Goal: Task Accomplishment & Management: Manage account settings

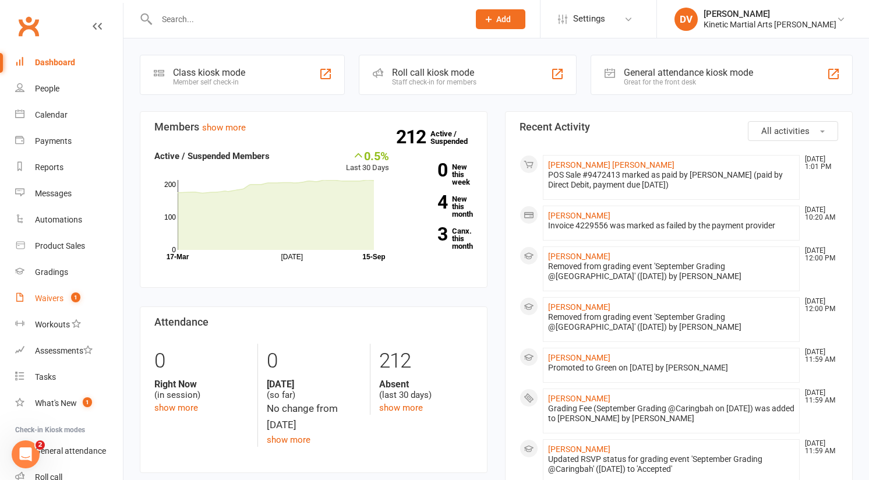
click at [54, 291] on link "Waivers 1" at bounding box center [69, 298] width 108 height 26
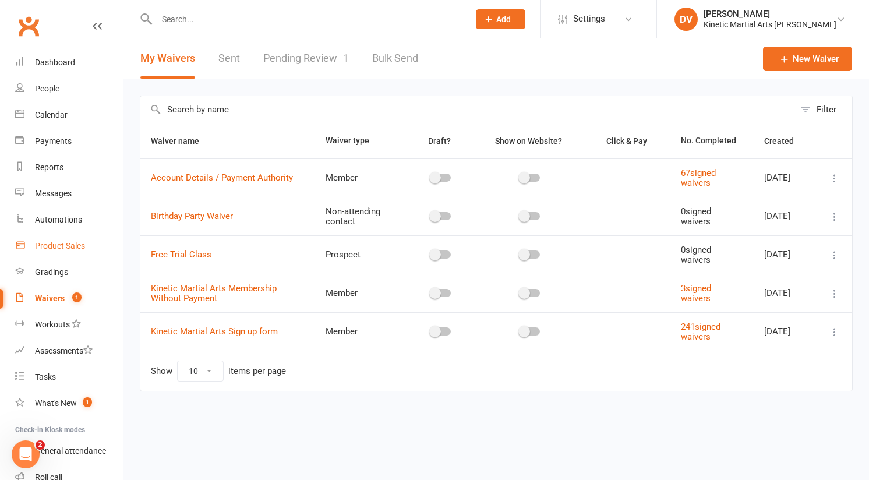
click at [72, 256] on link "Product Sales" at bounding box center [69, 246] width 108 height 26
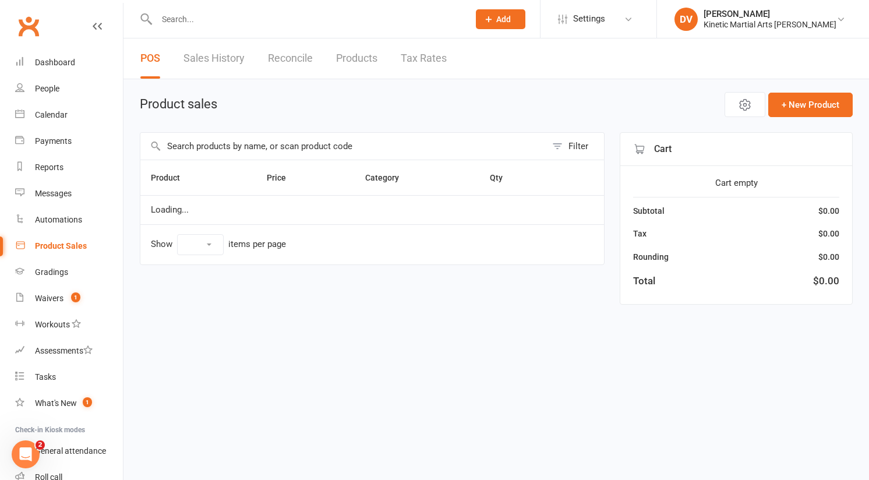
select select "10"
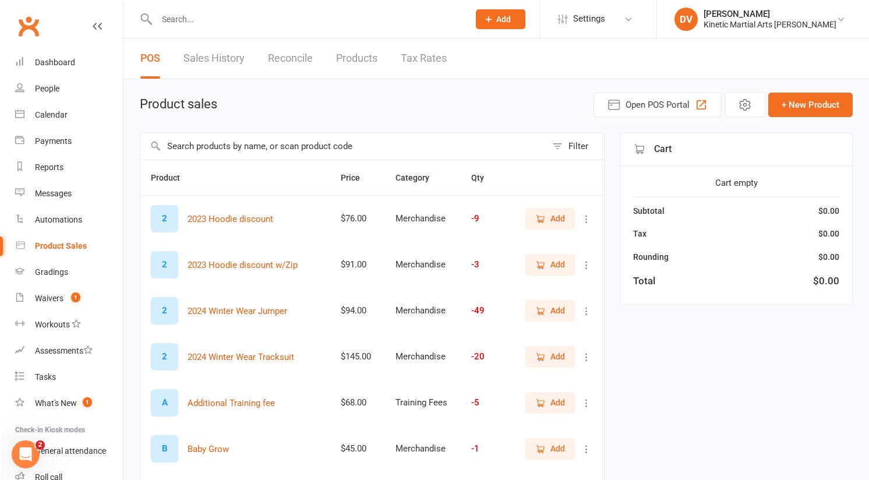
click at [308, 143] on input "text" at bounding box center [343, 146] width 406 height 27
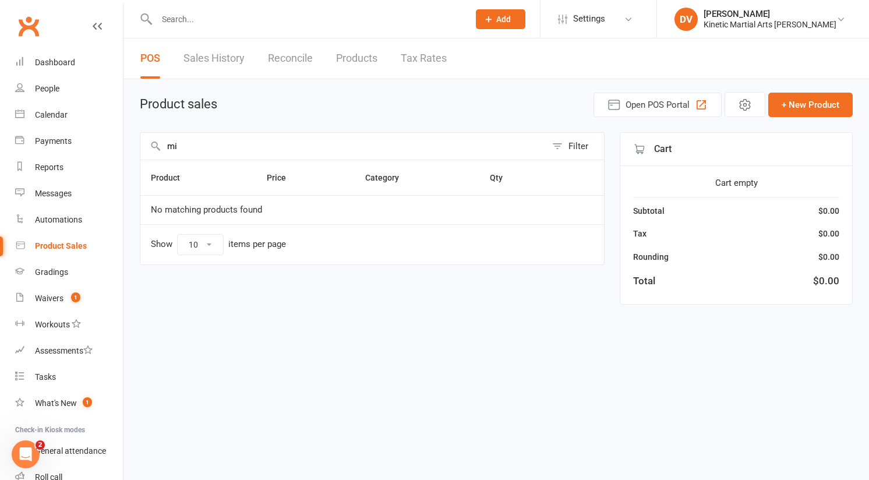
type input "m"
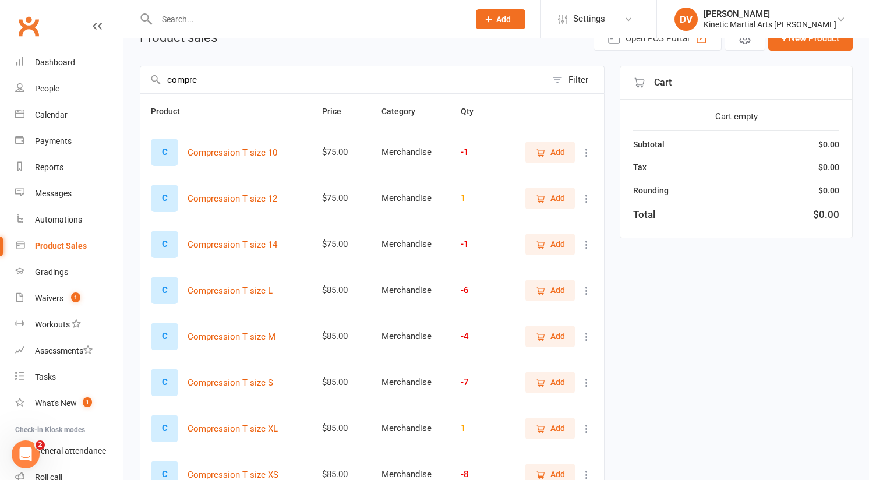
scroll to position [78, 0]
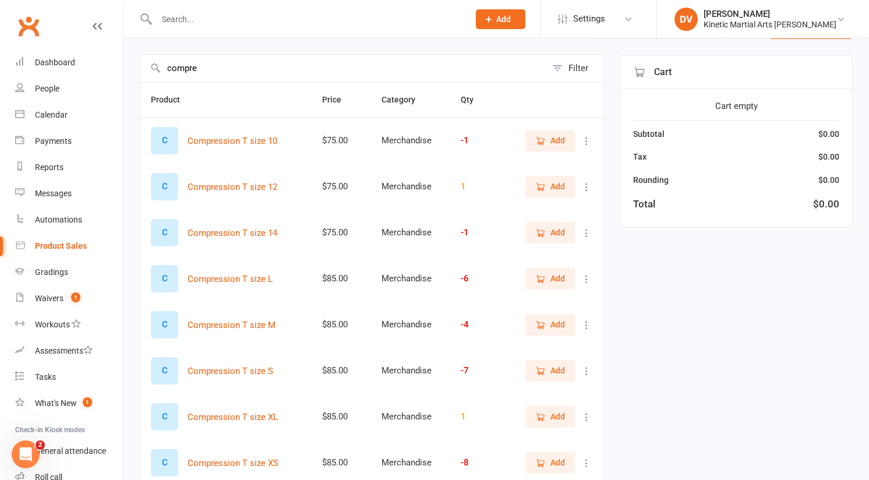
type input "compre"
click at [536, 277] on icon "button" at bounding box center [540, 279] width 10 height 10
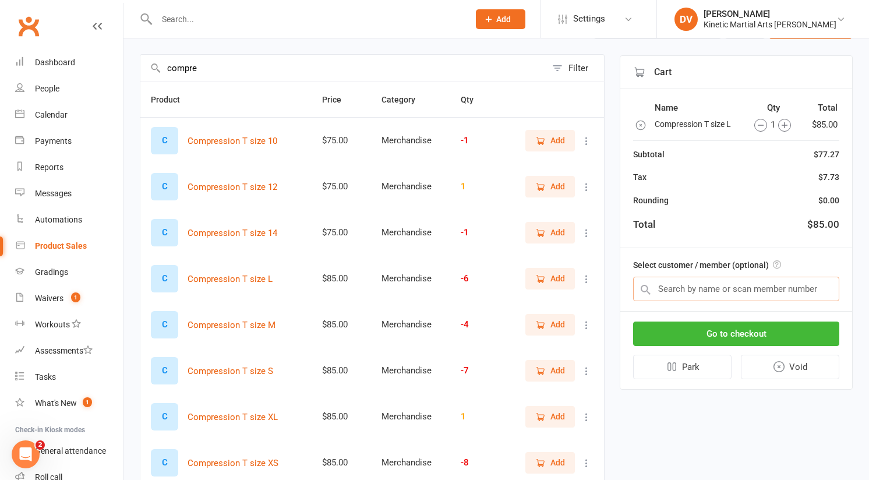
click at [683, 301] on input "text" at bounding box center [736, 289] width 206 height 24
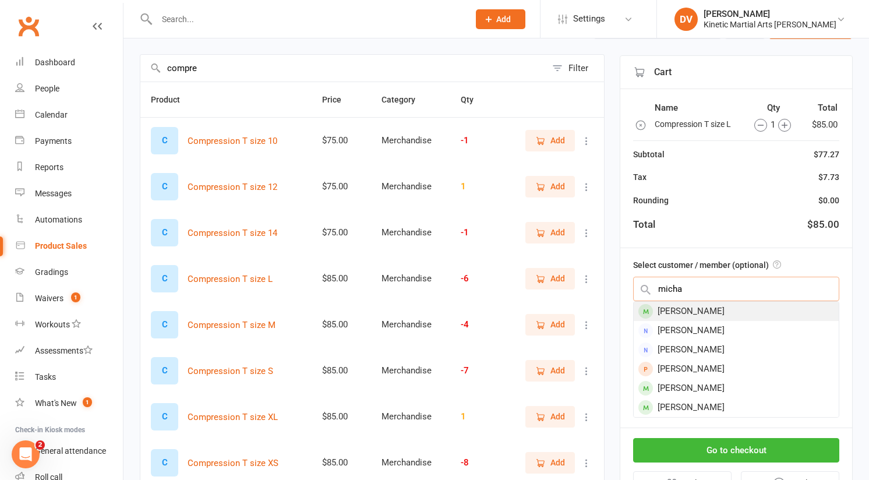
type input "micha"
click at [691, 314] on div "Michael Mateos" at bounding box center [736, 311] width 205 height 19
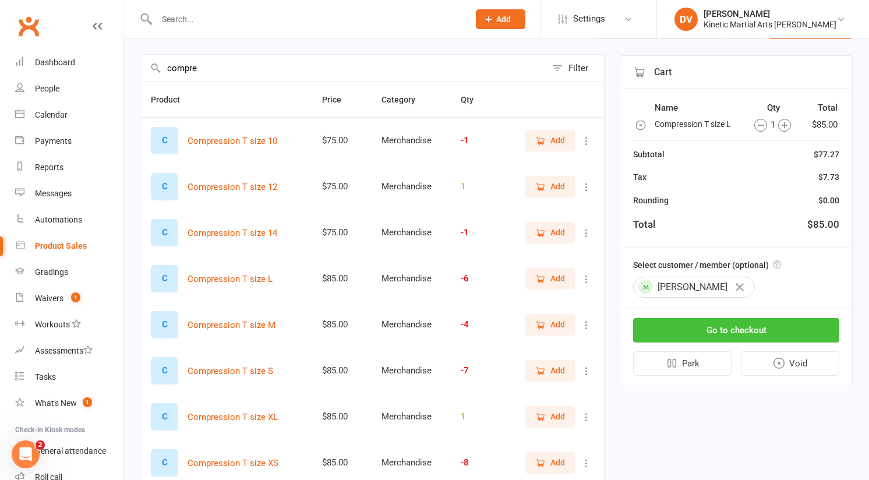
click at [691, 320] on button "Go to checkout" at bounding box center [736, 330] width 206 height 24
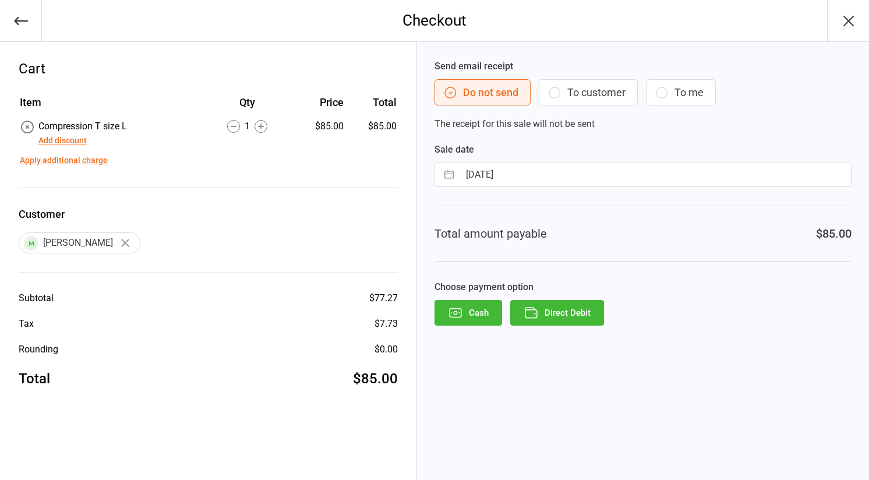
click at [590, 313] on button "Direct Debit" at bounding box center [557, 313] width 94 height 26
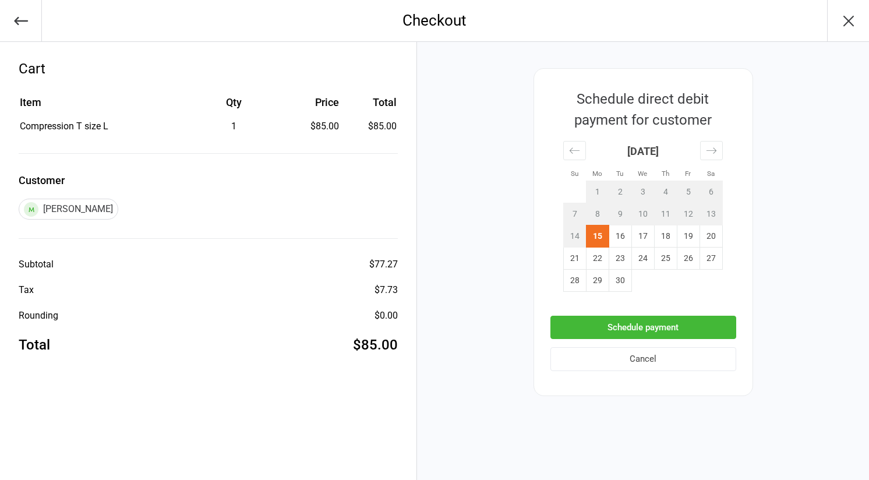
click at [606, 326] on button "Schedule payment" at bounding box center [643, 328] width 186 height 24
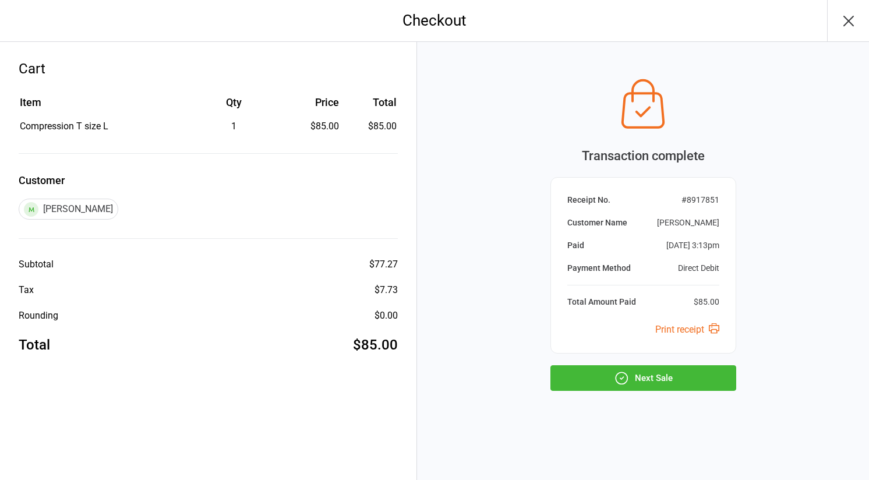
click at [613, 377] on button "Next Sale" at bounding box center [643, 378] width 186 height 26
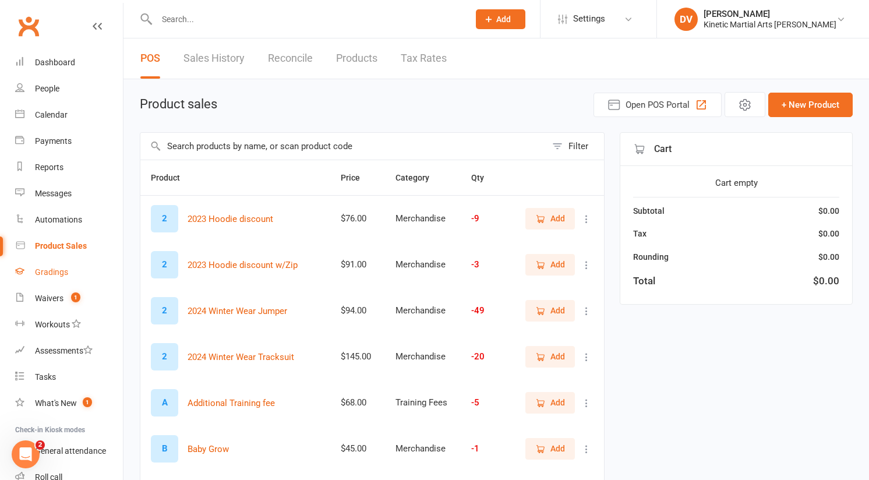
click at [66, 278] on link "Gradings" at bounding box center [69, 272] width 108 height 26
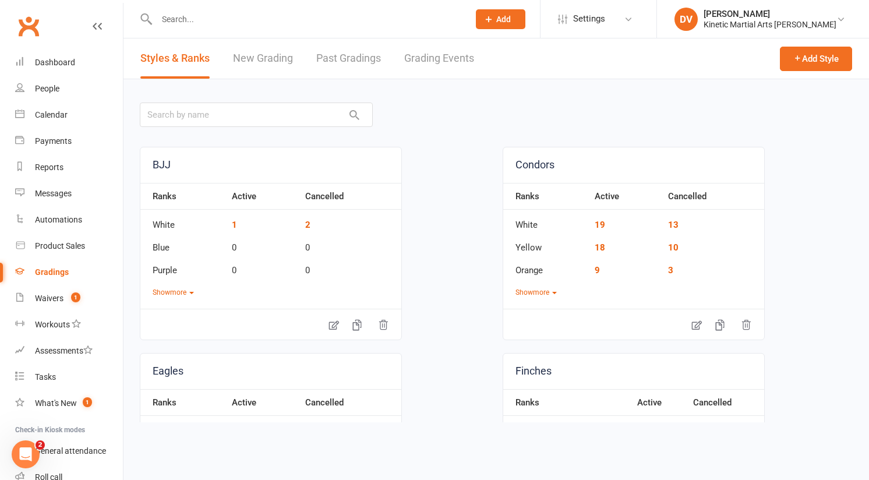
click at [465, 61] on link "Grading Events" at bounding box center [439, 58] width 70 height 40
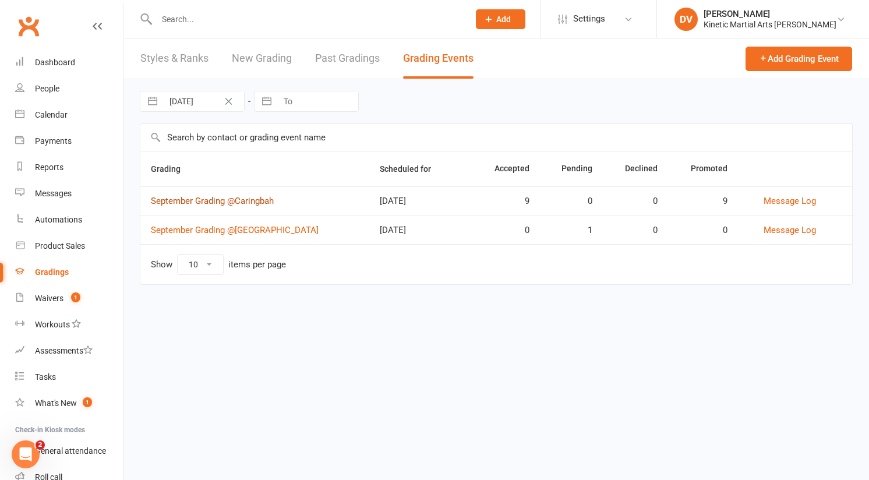
click at [252, 201] on link "September Grading @Caringbah" at bounding box center [212, 201] width 123 height 10
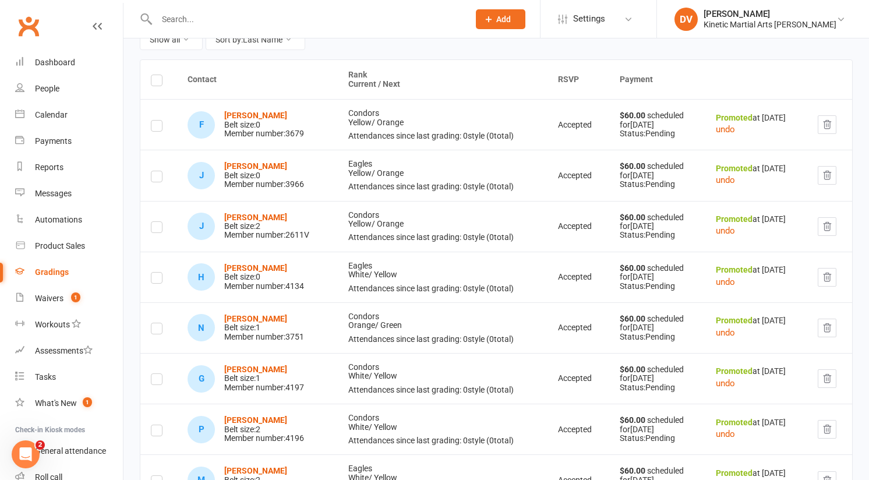
scroll to position [165, 0]
click at [47, 55] on link "Dashboard" at bounding box center [69, 63] width 108 height 26
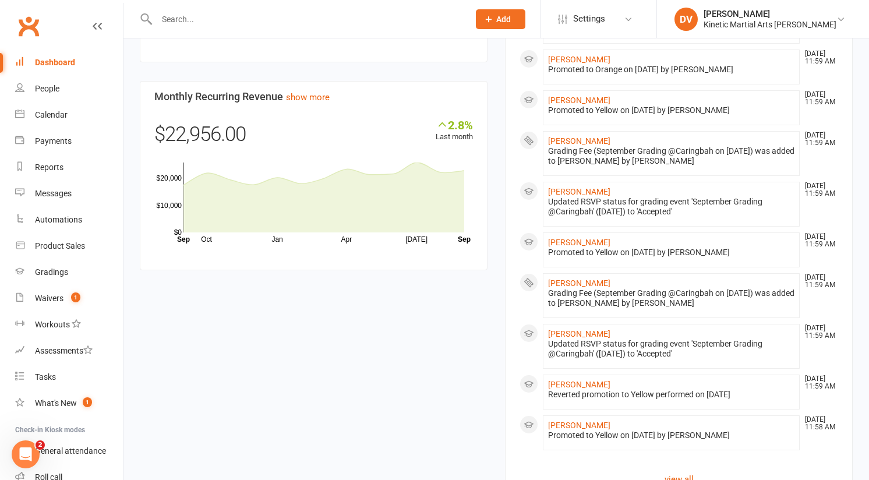
scroll to position [630, 0]
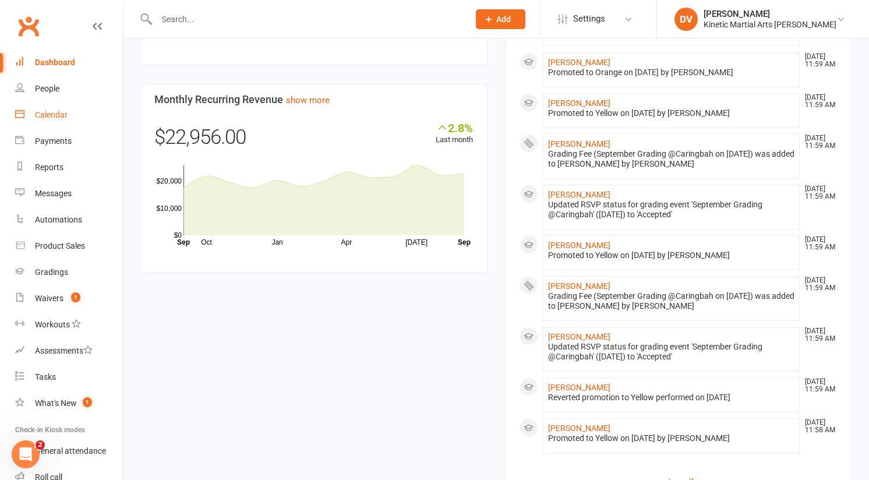
click at [57, 112] on div "Calendar" at bounding box center [51, 114] width 33 height 9
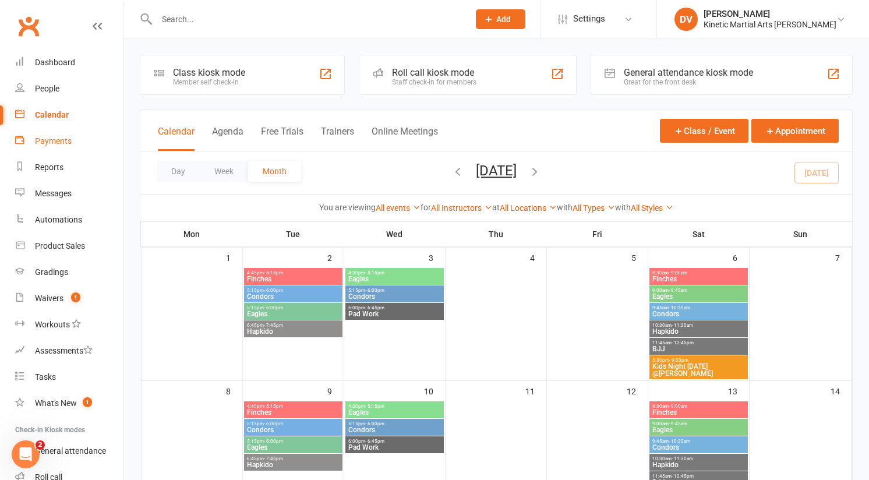
click at [57, 139] on div "Payments" at bounding box center [53, 140] width 37 height 9
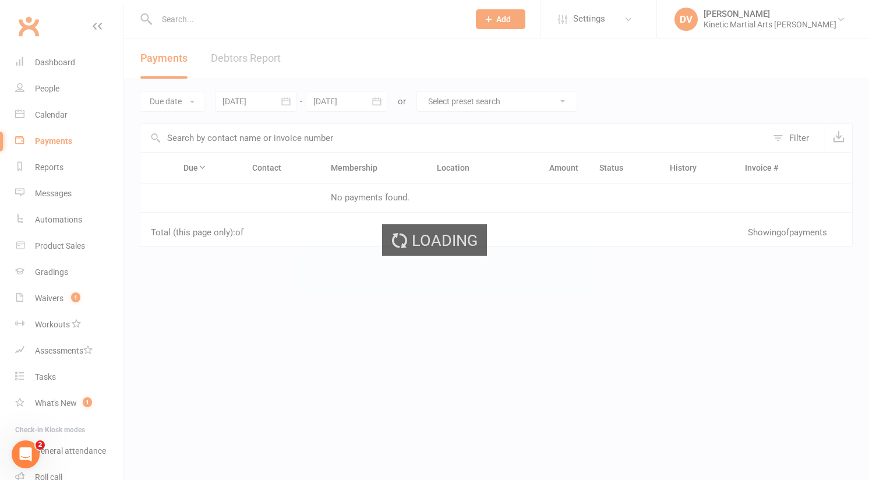
click at [465, 99] on select "Select preset search All failures All skipped payments All pending payments Suc…" at bounding box center [497, 101] width 160 height 20
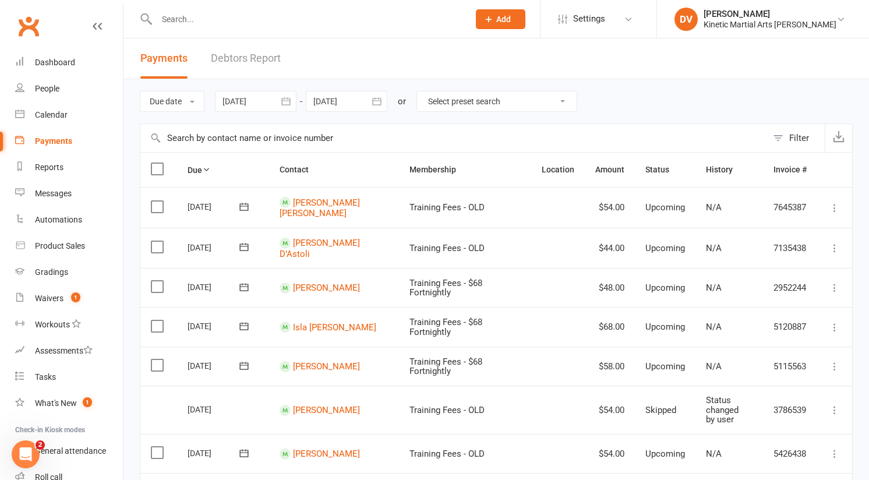
select select "0"
type input "[DATE]"
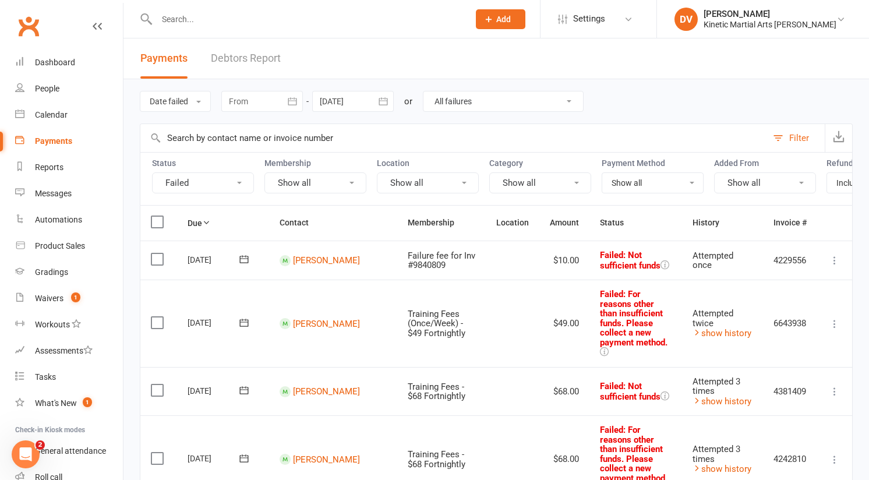
click at [248, 256] on icon at bounding box center [244, 260] width 9 height 8
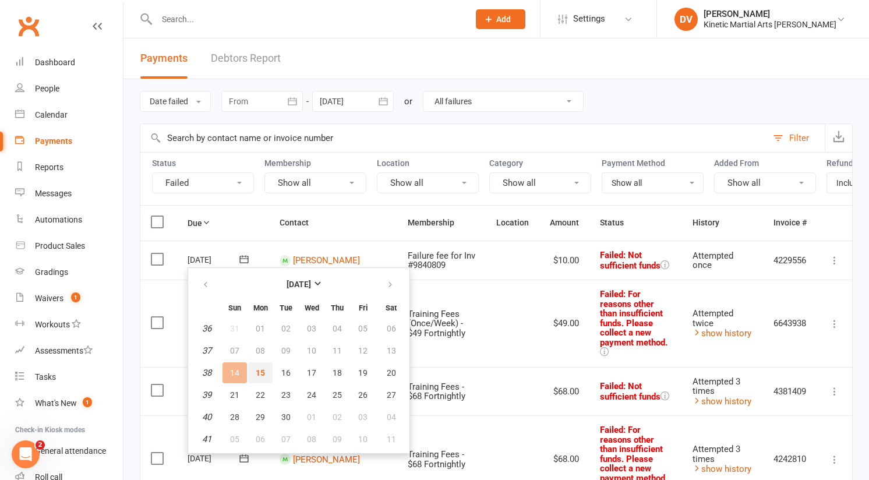
click at [265, 370] on button "15" at bounding box center [260, 372] width 24 height 21
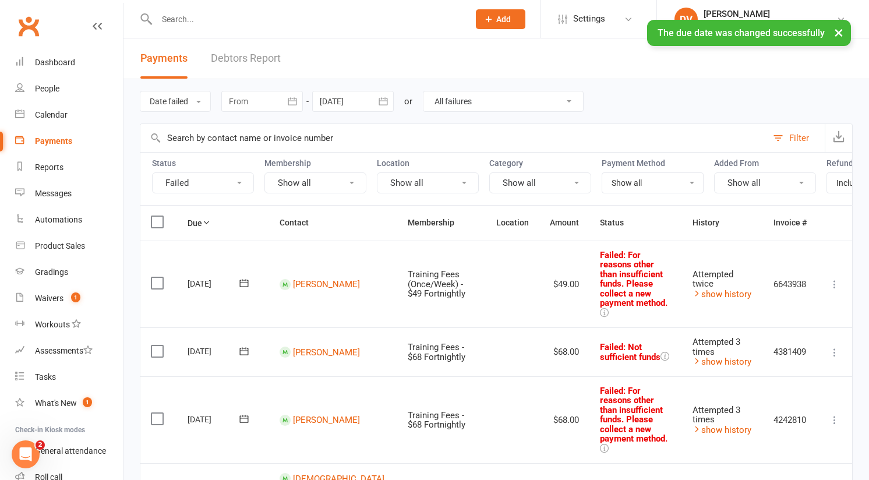
click at [249, 277] on icon at bounding box center [244, 283] width 12 height 12
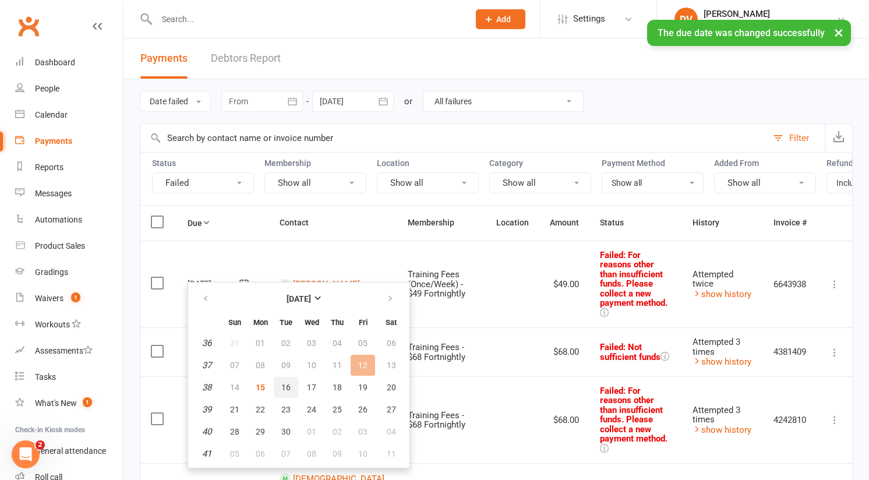
click at [289, 390] on span "16" at bounding box center [285, 387] width 9 height 9
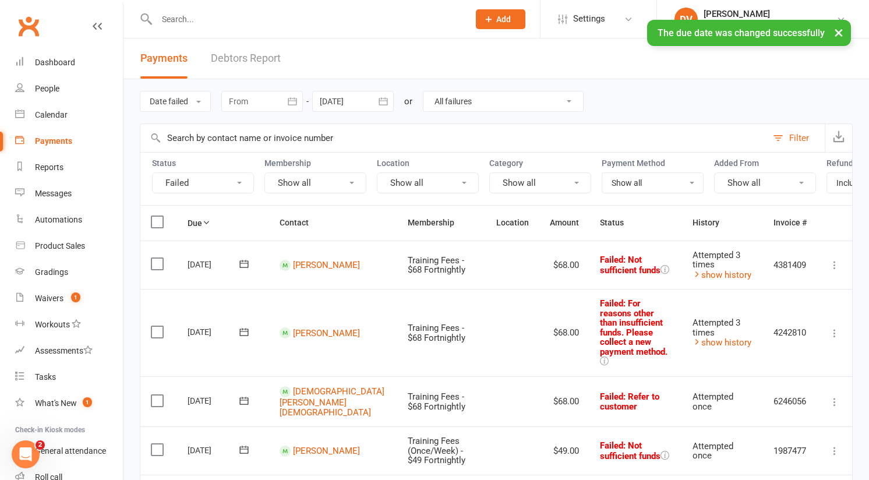
click at [242, 260] on icon at bounding box center [244, 264] width 9 height 8
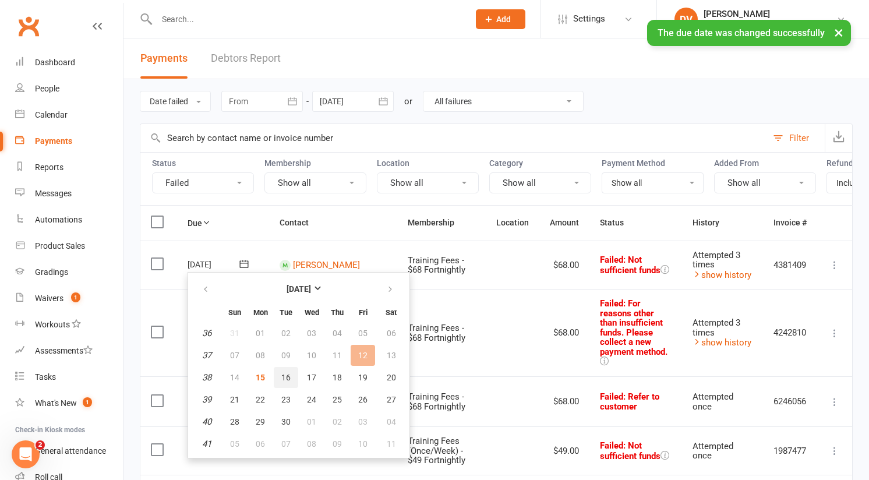
click at [278, 376] on button "16" at bounding box center [286, 377] width 24 height 21
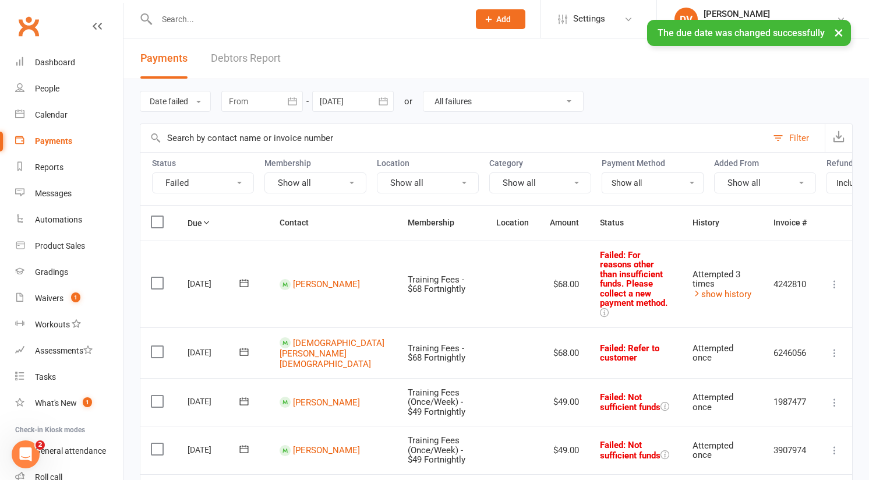
click at [249, 277] on icon at bounding box center [244, 283] width 12 height 12
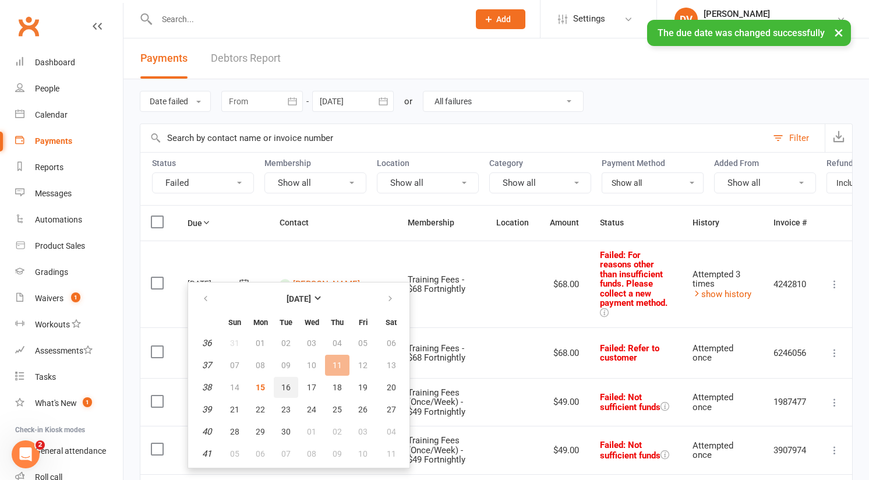
click at [289, 384] on span "16" at bounding box center [285, 387] width 9 height 9
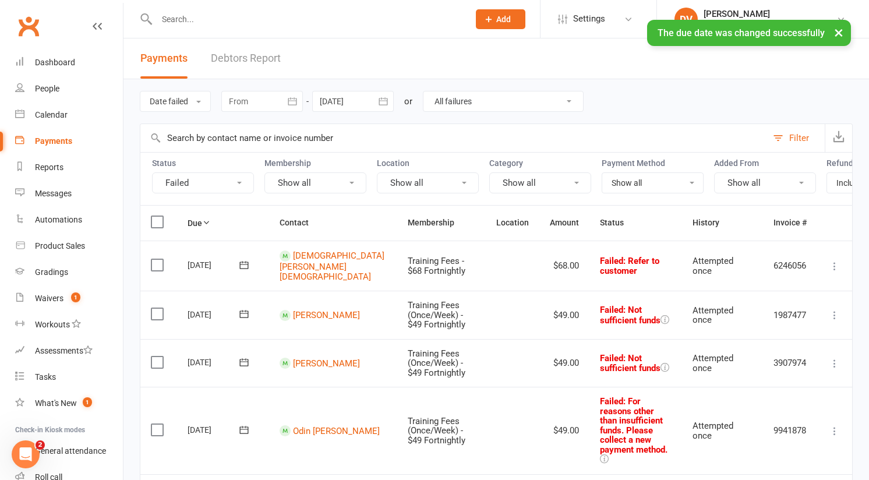
click at [245, 356] on icon at bounding box center [244, 362] width 12 height 12
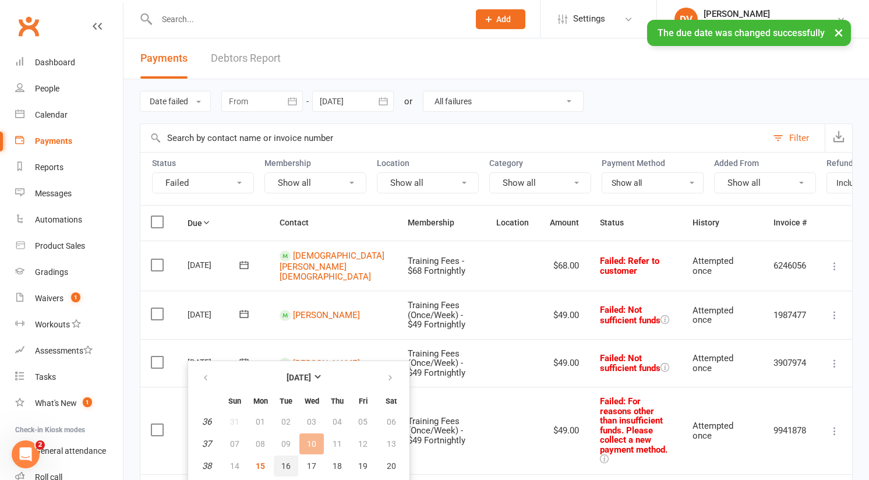
click at [288, 460] on button "16" at bounding box center [286, 465] width 24 height 21
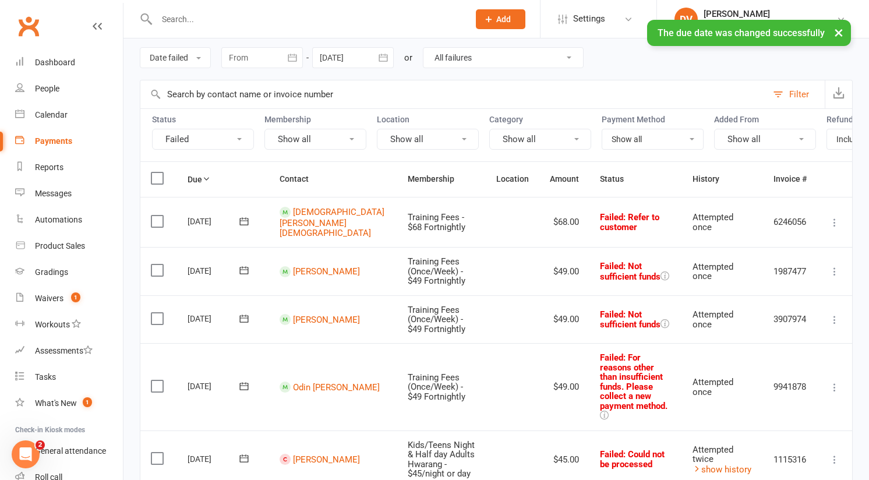
scroll to position [48, 0]
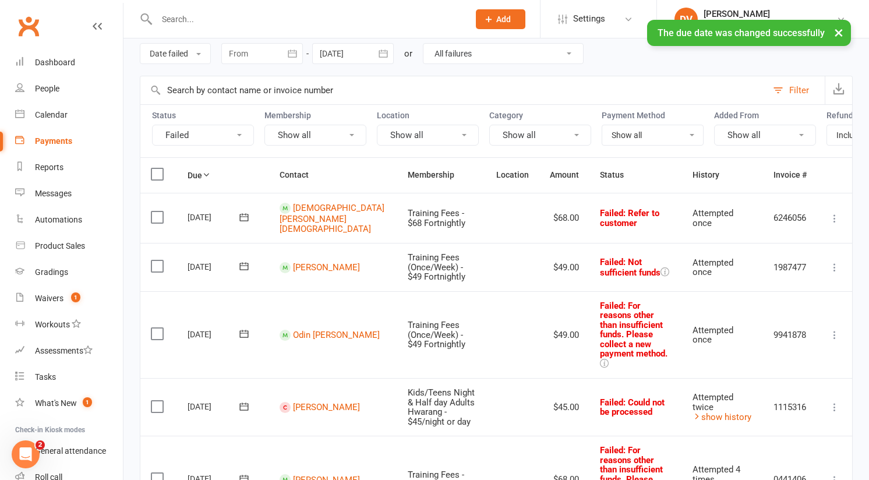
click at [249, 260] on icon at bounding box center [244, 266] width 12 height 12
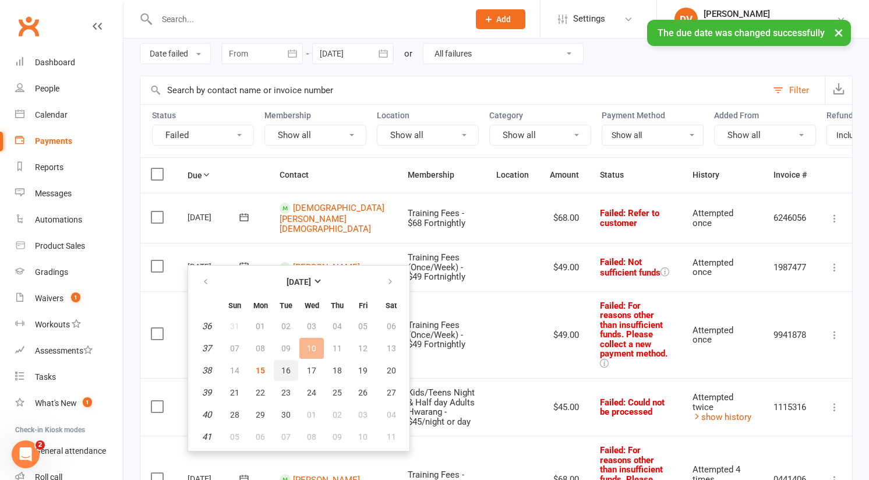
click at [281, 373] on span "16" at bounding box center [285, 370] width 9 height 9
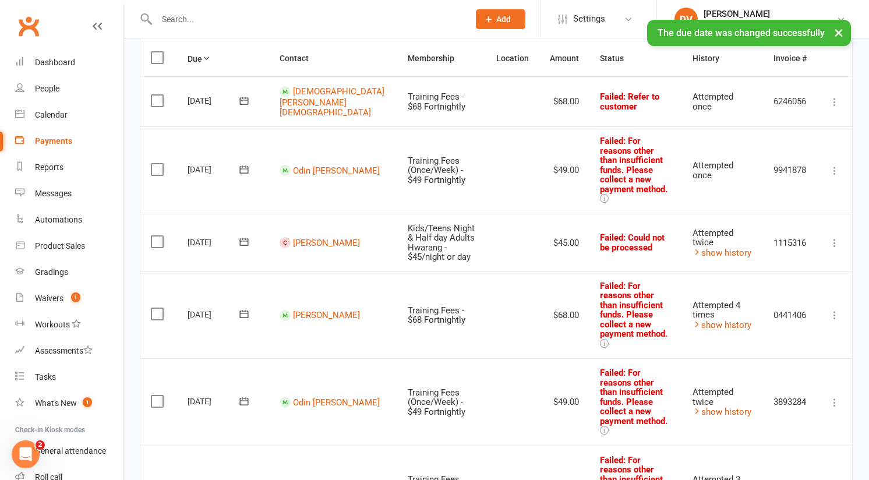
scroll to position [168, 0]
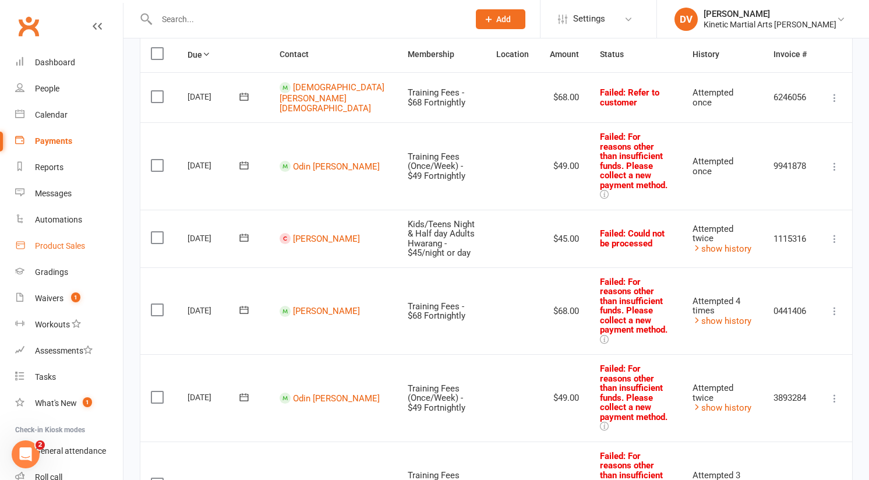
click at [87, 238] on link "Product Sales" at bounding box center [69, 246] width 108 height 26
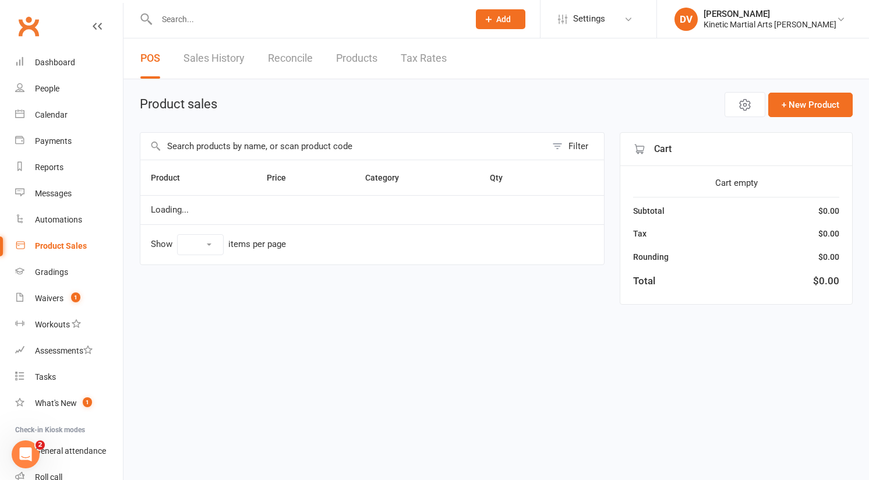
select select "10"
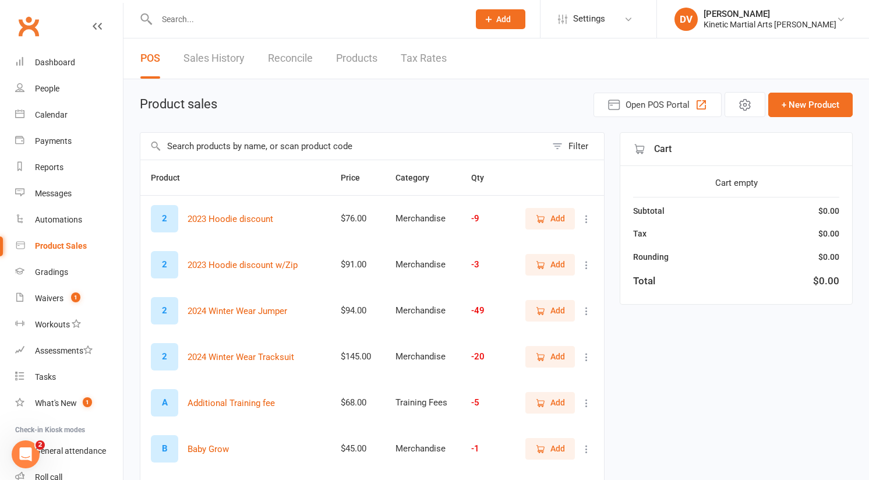
click at [352, 149] on input "text" at bounding box center [343, 146] width 406 height 27
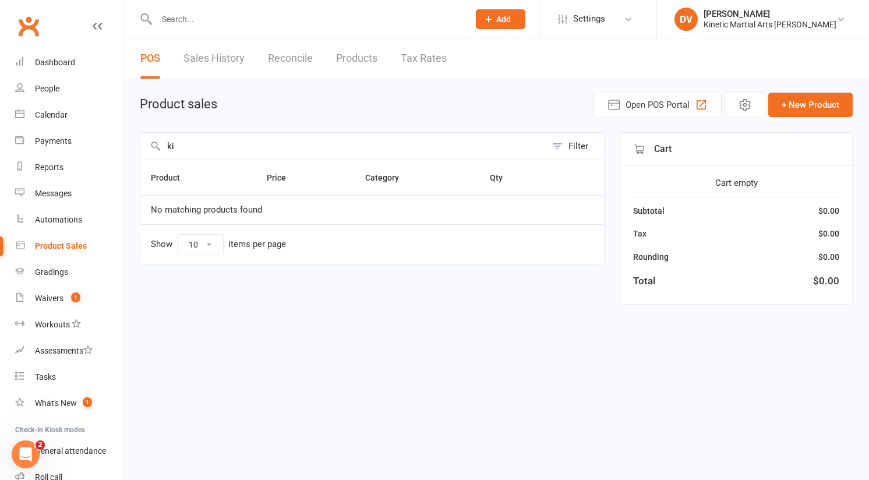
type input "k"
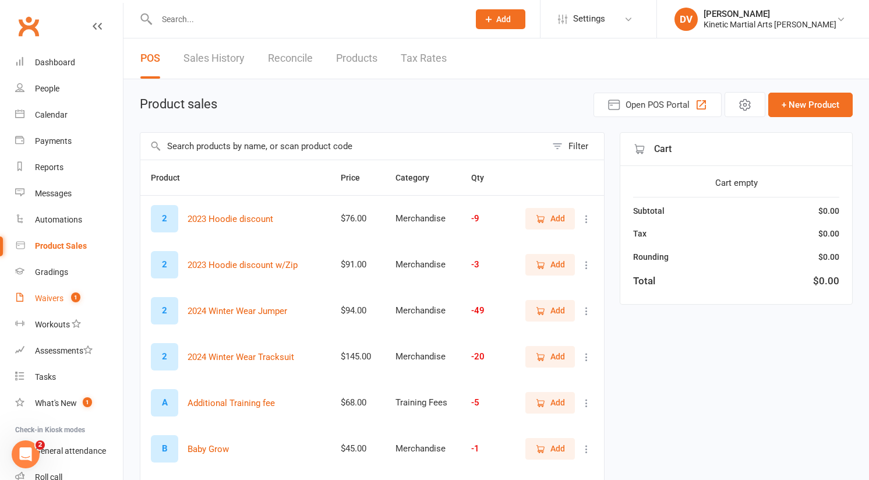
click at [54, 292] on link "Waivers 1" at bounding box center [69, 298] width 108 height 26
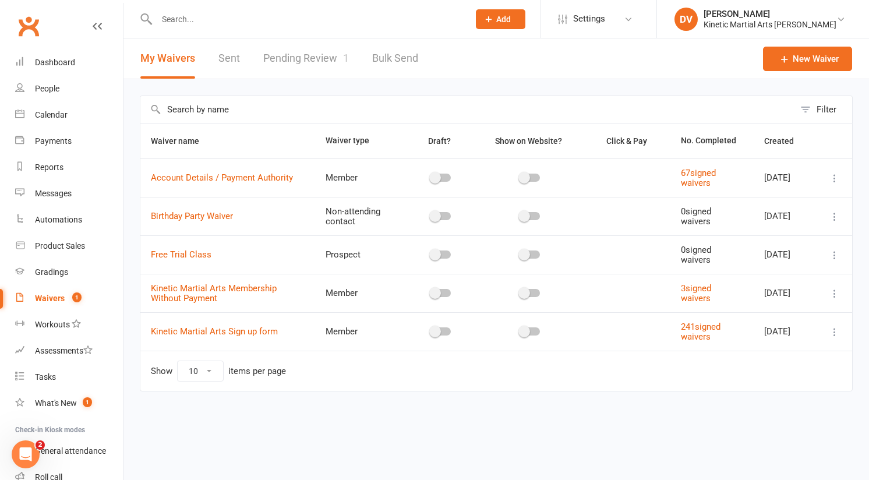
click at [302, 60] on link "Pending Review 1" at bounding box center [306, 58] width 86 height 40
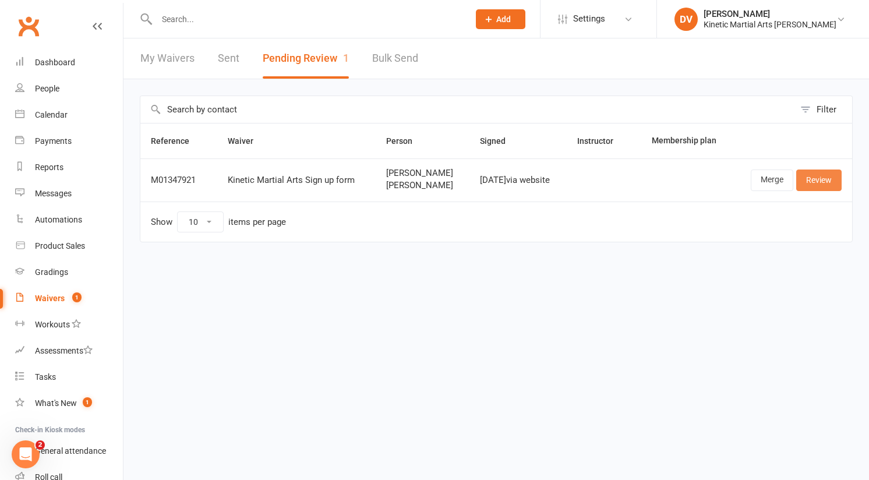
click at [819, 178] on link "Review" at bounding box center [818, 179] width 45 height 21
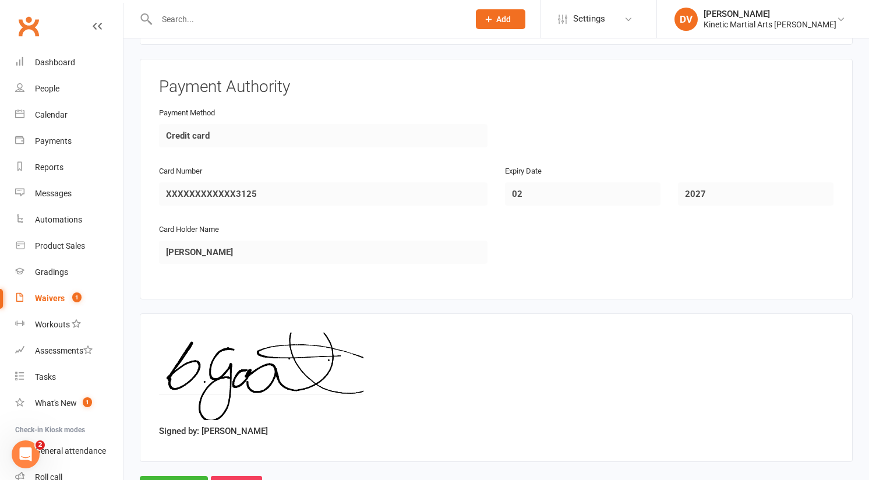
scroll to position [1877, 0]
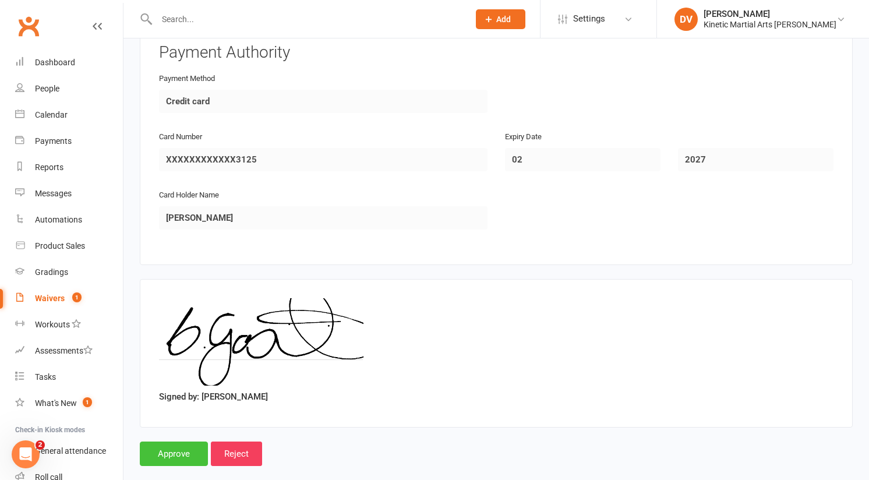
click at [171, 441] on input "Approve" at bounding box center [174, 453] width 68 height 24
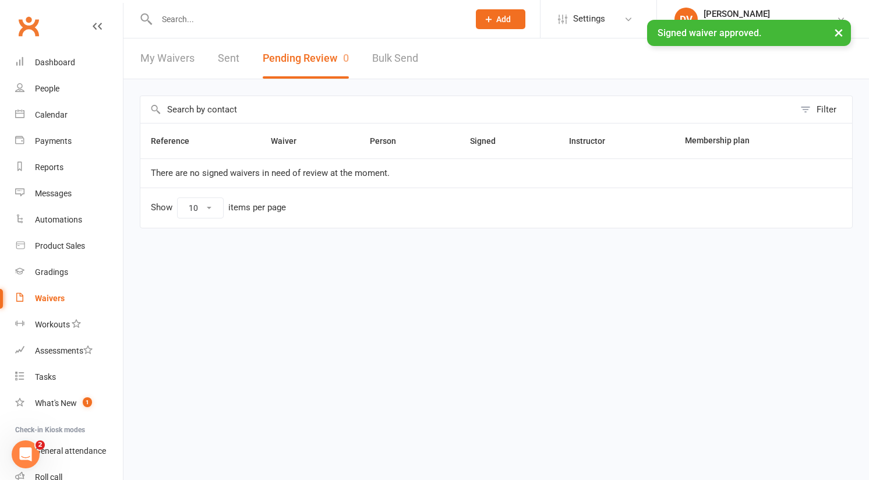
click at [276, 17] on input "text" at bounding box center [307, 19] width 308 height 16
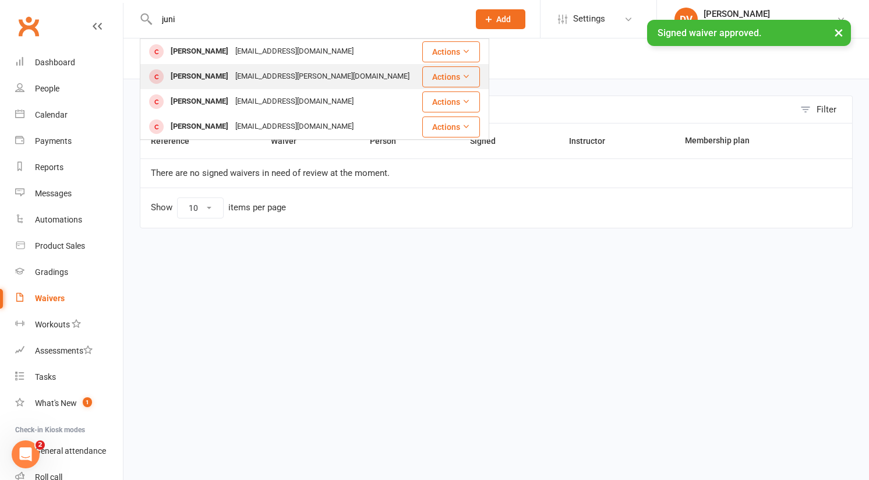
type input "juni"
click at [266, 72] on div "[EMAIL_ADDRESS][PERSON_NAME][DOMAIN_NAME]" at bounding box center [322, 76] width 181 height 17
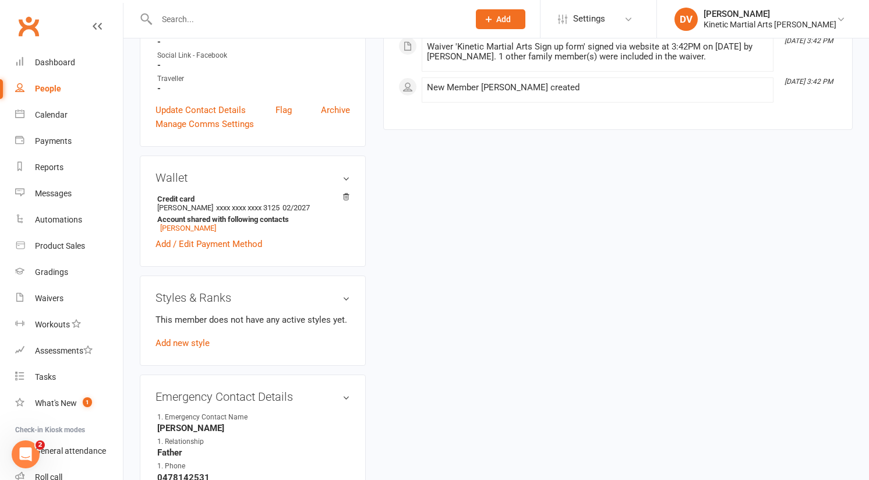
scroll to position [383, 0]
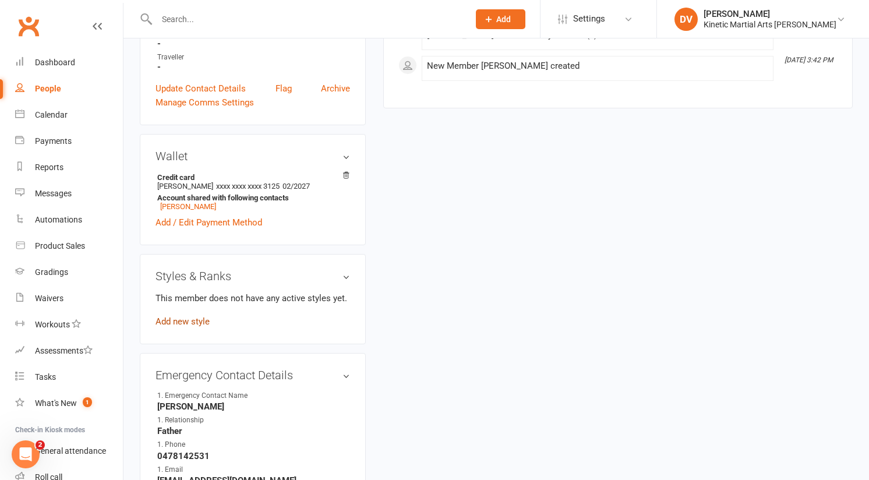
click at [202, 316] on link "Add new style" at bounding box center [183, 321] width 54 height 10
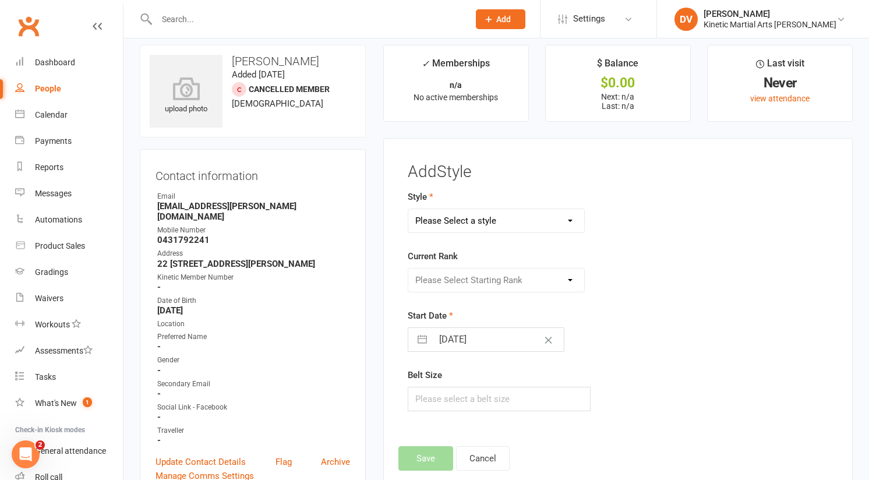
scroll to position [0, 0]
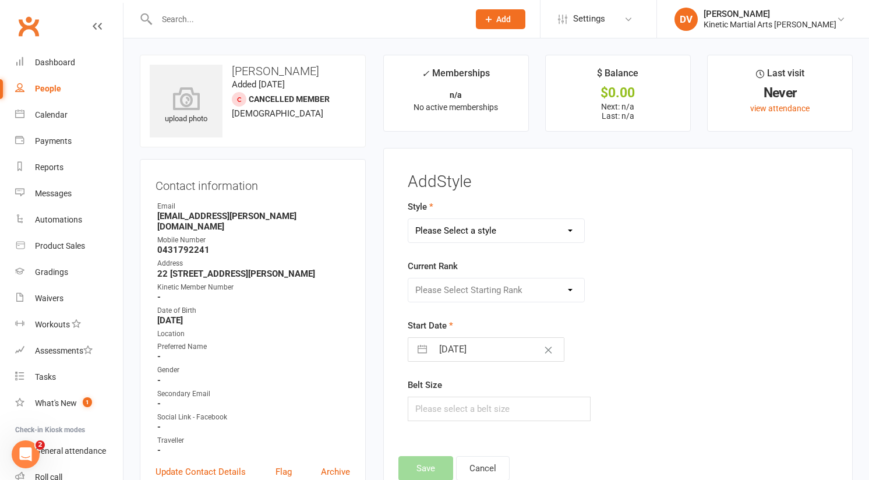
click at [553, 234] on select "Please Select a style BJJ Condors Eagles Finches Hapkido Kumdo Leadership Progam" at bounding box center [496, 230] width 176 height 23
select select "2591"
click at [487, 291] on select "Please Select Starting Rank" at bounding box center [496, 289] width 176 height 23
select select "26476"
click at [456, 412] on input "text" at bounding box center [499, 409] width 183 height 24
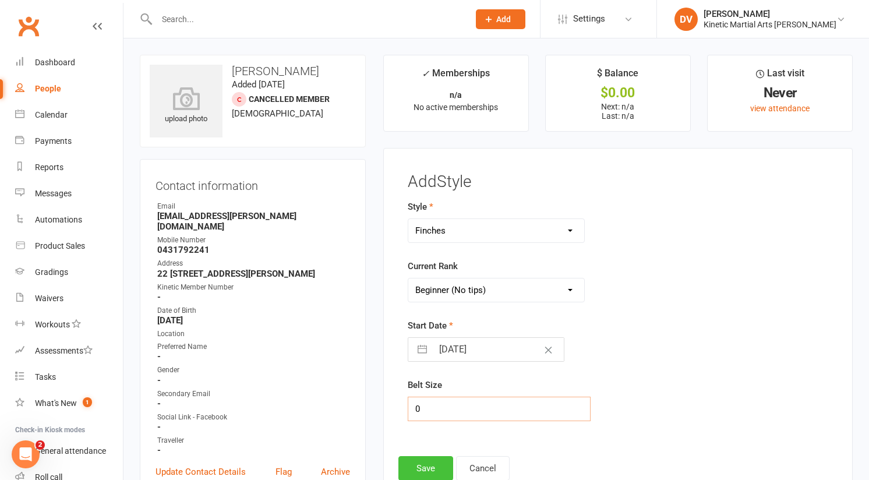
type input "0"
click at [429, 471] on button "Save" at bounding box center [425, 468] width 55 height 24
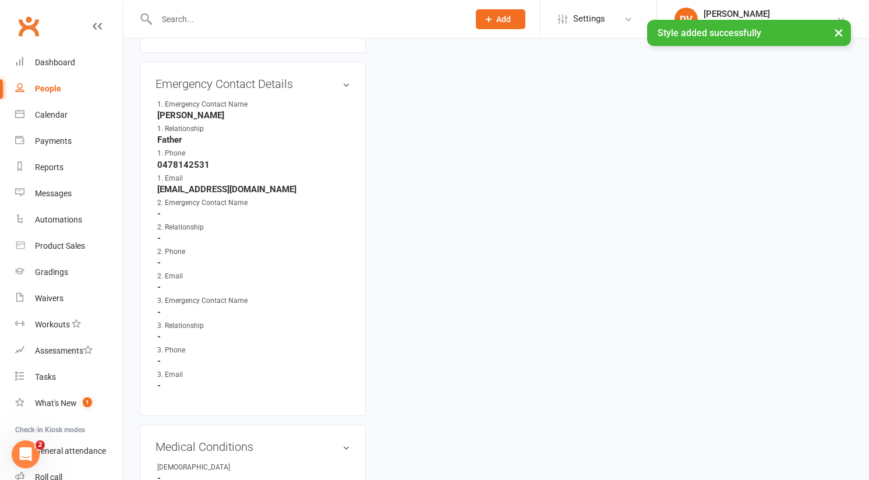
scroll to position [752, 0]
click at [328, 79] on link "edit" at bounding box center [329, 84] width 14 height 10
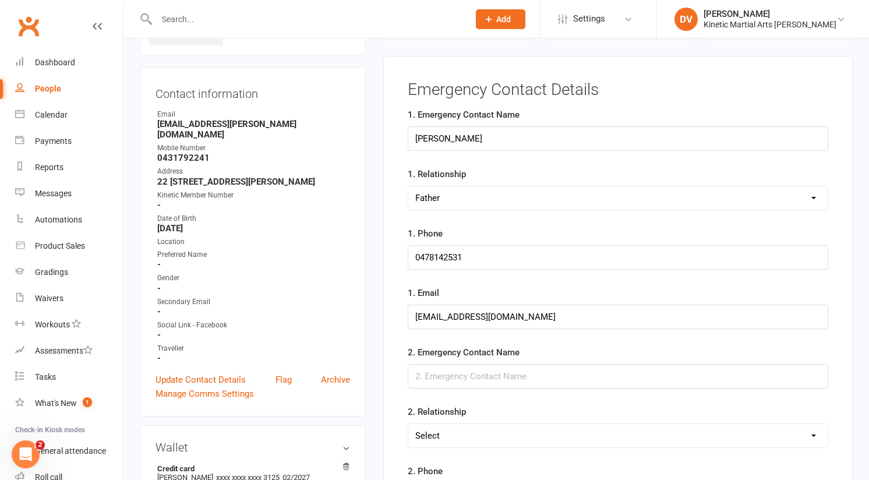
scroll to position [89, 0]
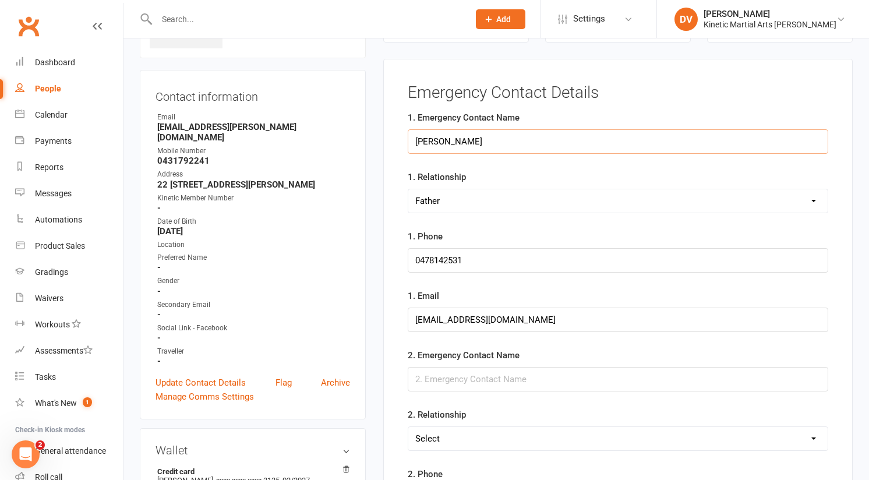
drag, startPoint x: 500, startPoint y: 141, endPoint x: 373, endPoint y: 141, distance: 127.0
click at [467, 374] on input "text" at bounding box center [618, 379] width 420 height 24
paste input "James Colquhoun"
type input "James Colquhoun"
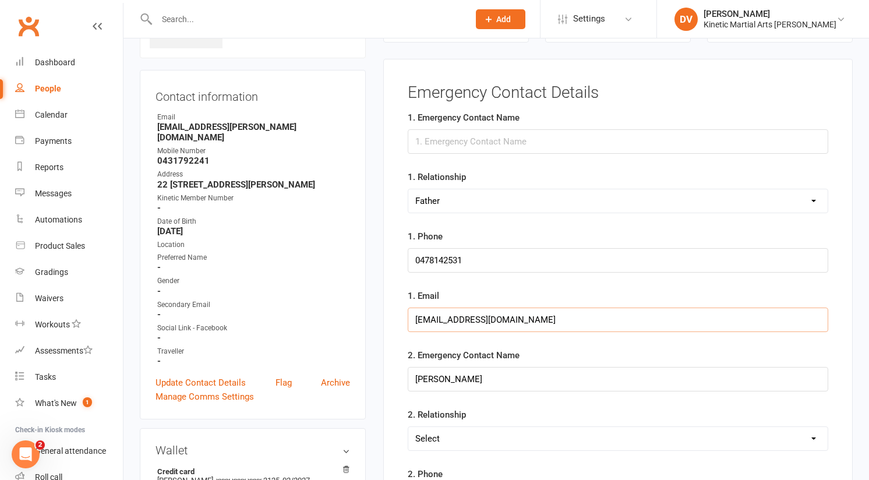
drag, startPoint x: 560, startPoint y: 320, endPoint x: 389, endPoint y: 317, distance: 171.2
click at [389, 317] on div "Emergency Contact Details 1. Emergency Contact Name 1. Relationship Select Moth…" at bounding box center [617, 472] width 469 height 826
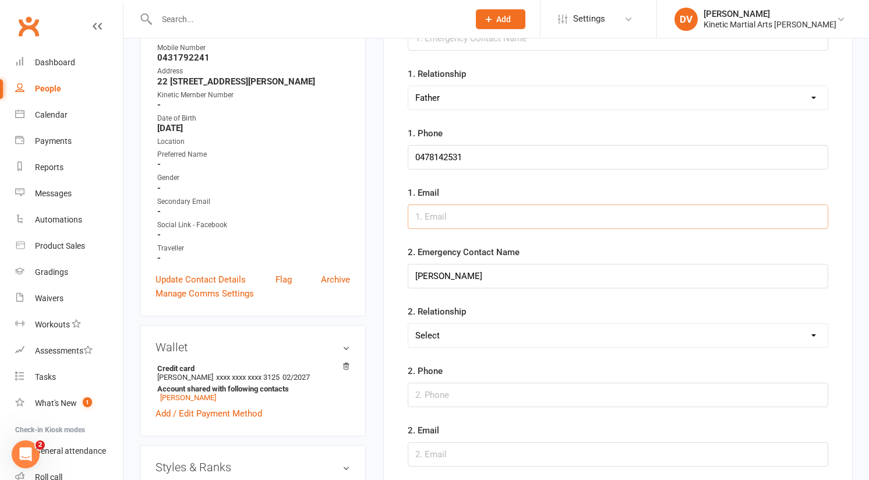
scroll to position [193, 0]
click at [438, 446] on input "text" at bounding box center [618, 453] width 420 height 24
paste input "jamiecolquhoun1990@hotmail.com"
type input "jamiecolquhoun1990@hotmail.com"
drag, startPoint x: 476, startPoint y: 155, endPoint x: 369, endPoint y: 155, distance: 107.2
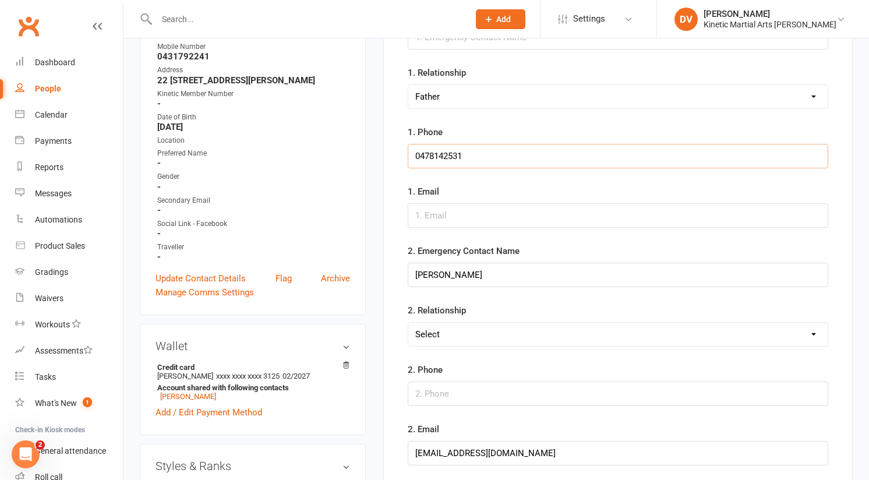
click at [450, 383] on input "text" at bounding box center [618, 393] width 420 height 24
paste input "0478142531"
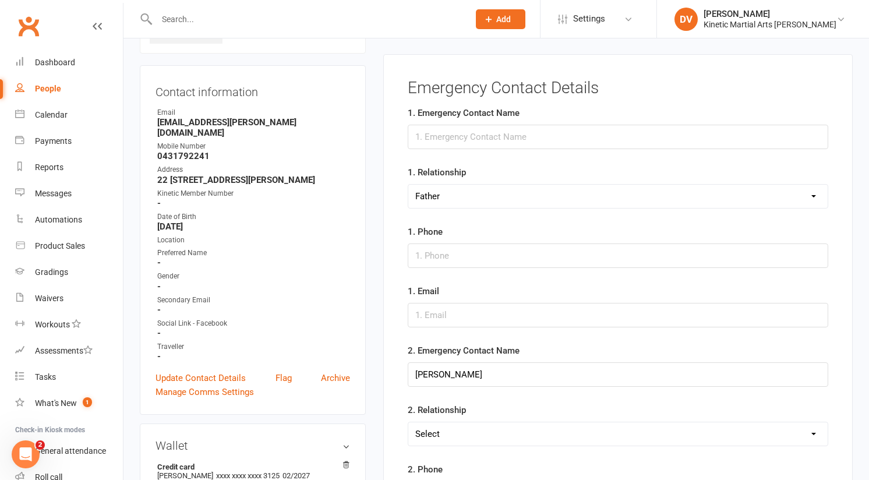
scroll to position [93, 0]
type input "0478142531"
click at [457, 136] on input "text" at bounding box center [618, 137] width 420 height 24
type input "Shannyn"
click at [475, 195] on select "Select Mother Father Wife / Girlfriend Husband / Boyfriend Grandmother / Aunt G…" at bounding box center [617, 196] width 419 height 23
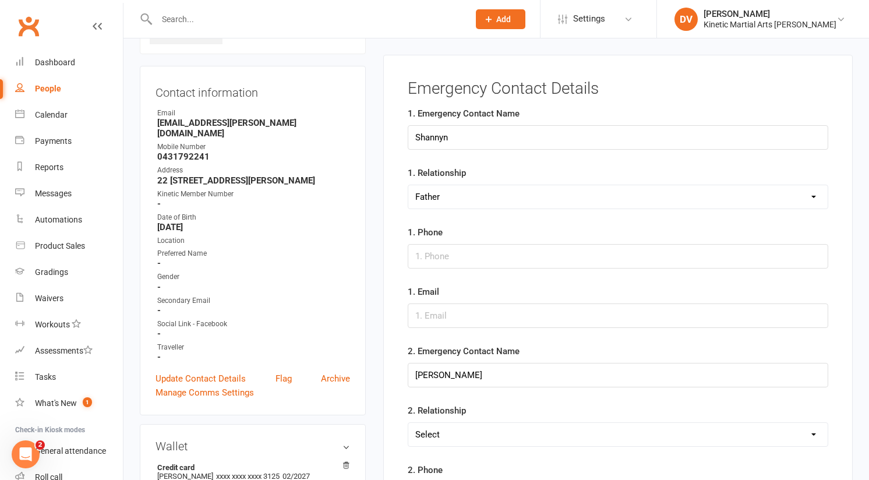
select select "Mother"
drag, startPoint x: 157, startPoint y: 148, endPoint x: 221, endPoint y: 149, distance: 64.7
click at [221, 151] on strong "0431792241" at bounding box center [253, 156] width 193 height 10
copy strong "0431792241"
click at [422, 246] on input "text" at bounding box center [618, 256] width 420 height 24
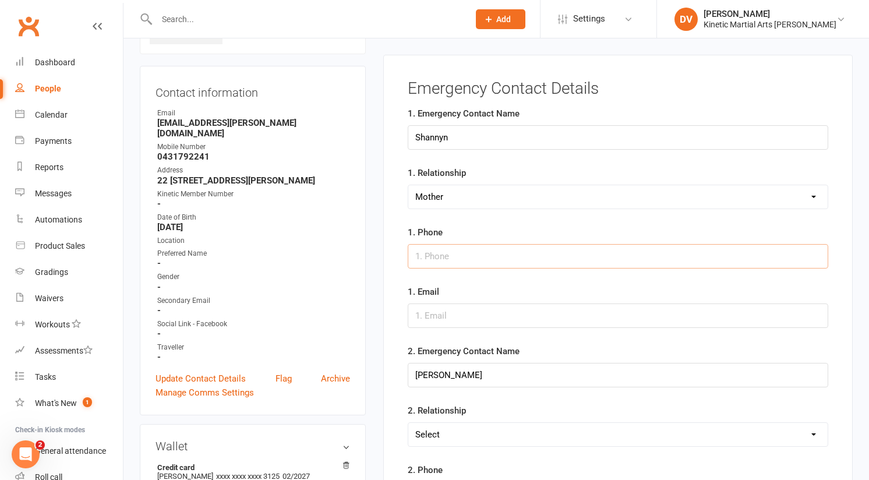
paste input "0431792241"
type input "0431792241"
drag, startPoint x: 157, startPoint y: 122, endPoint x: 270, endPoint y: 127, distance: 112.5
click at [270, 127] on strong "[EMAIL_ADDRESS][PERSON_NAME][DOMAIN_NAME]" at bounding box center [253, 128] width 193 height 21
copy strong "[EMAIL_ADDRESS][PERSON_NAME][DOMAIN_NAME]"
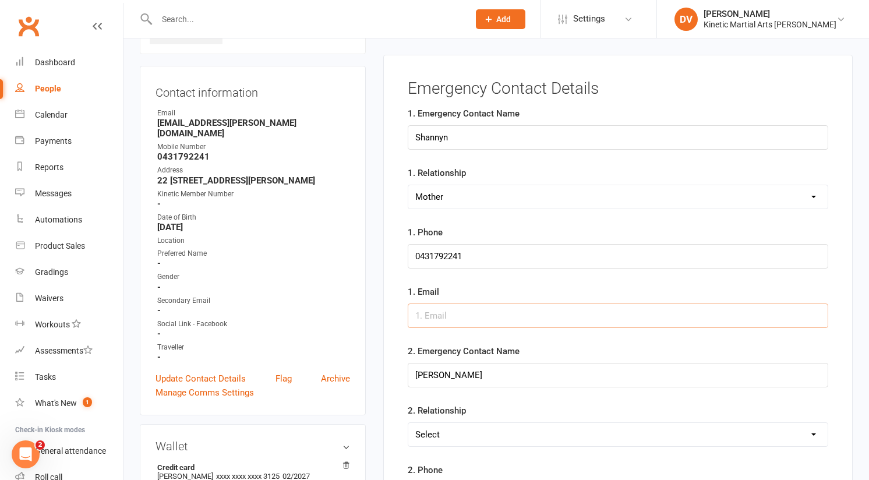
click at [502, 326] on input "text" at bounding box center [618, 315] width 420 height 24
paste input "[EMAIL_ADDRESS][PERSON_NAME][DOMAIN_NAME]"
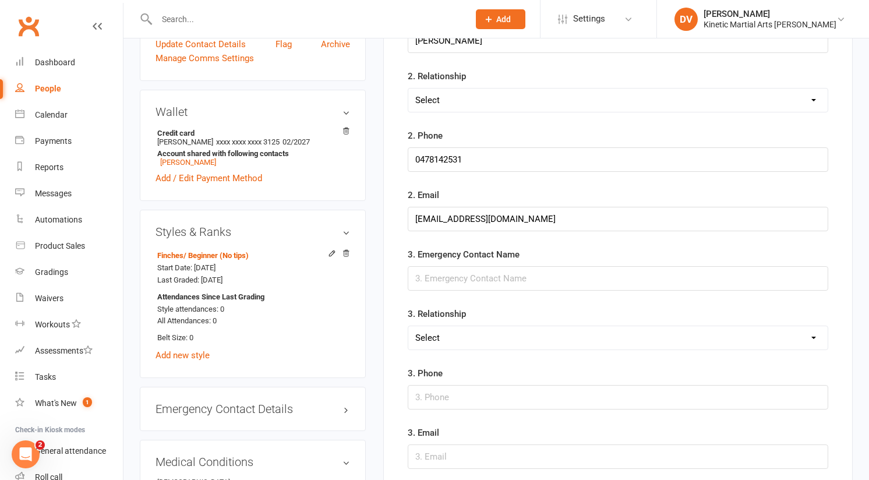
scroll to position [428, 0]
type input "[EMAIL_ADDRESS][PERSON_NAME][DOMAIN_NAME]"
click at [535, 90] on select "Select Mother Father Wife / Girlfriend Husband / Boyfriend Grandmother / Aunt G…" at bounding box center [617, 99] width 419 height 23
select select "Father"
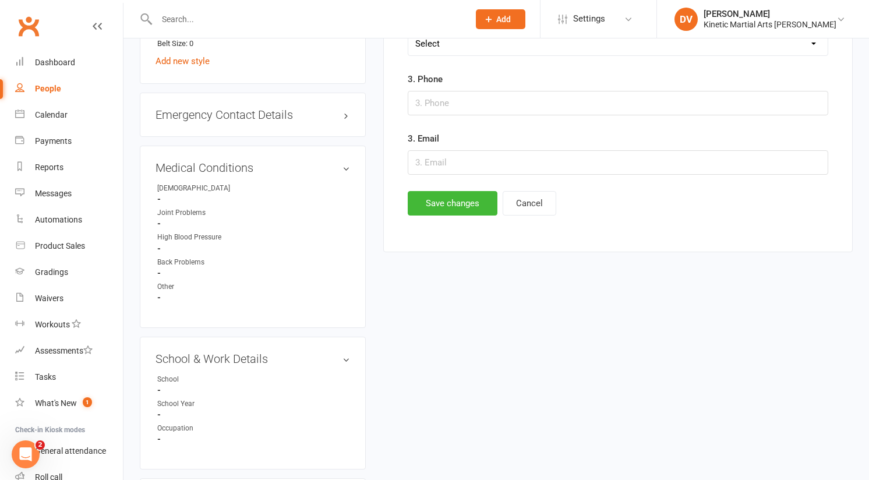
scroll to position [740, 0]
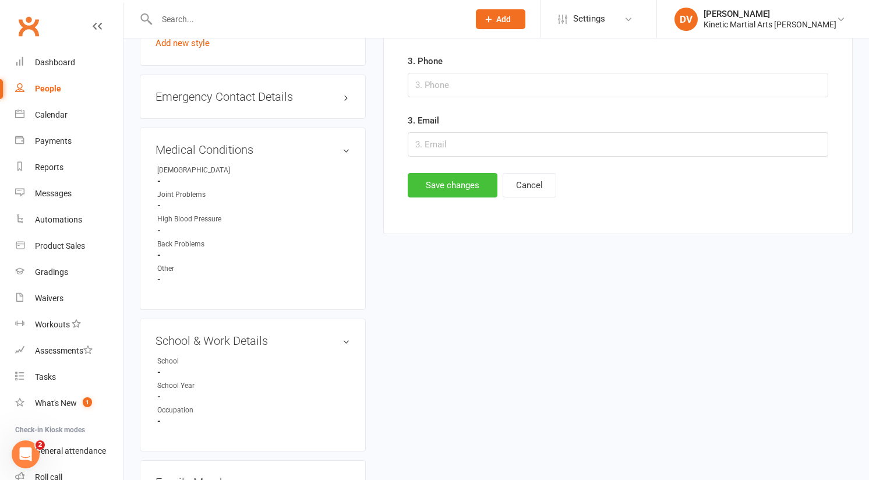
click at [453, 192] on button "Save changes" at bounding box center [453, 185] width 90 height 24
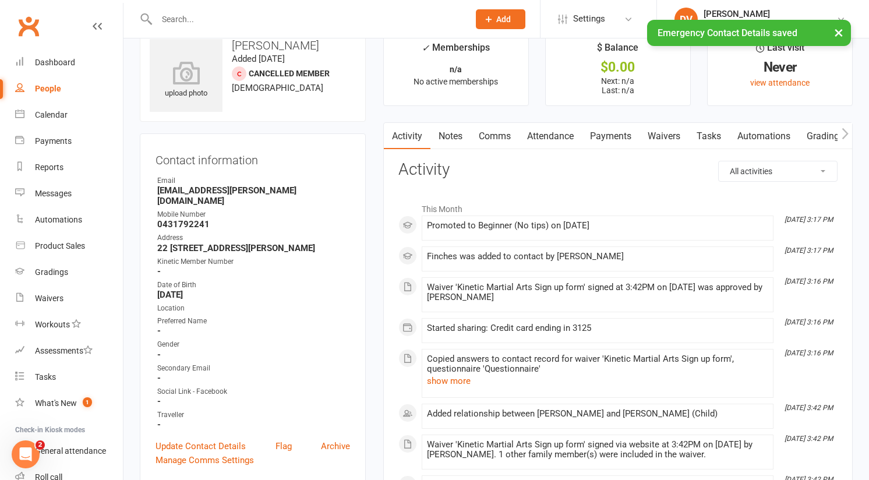
scroll to position [0, 0]
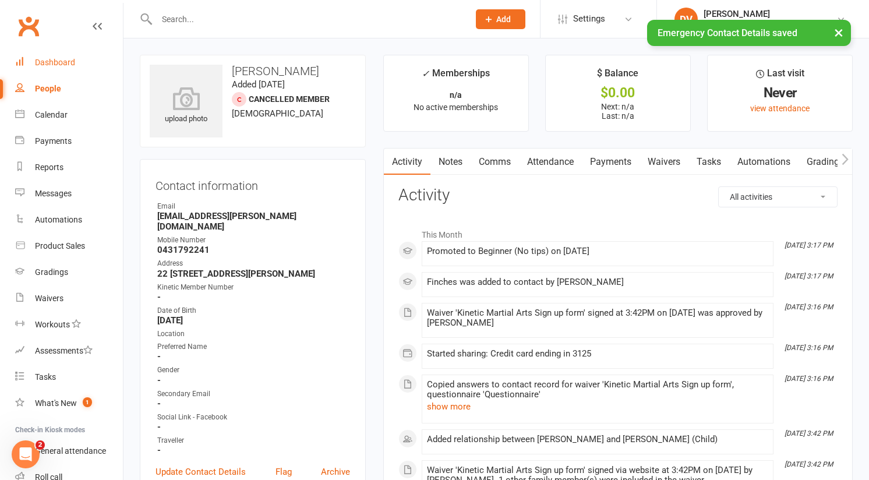
click at [69, 58] on div "Dashboard" at bounding box center [55, 62] width 40 height 9
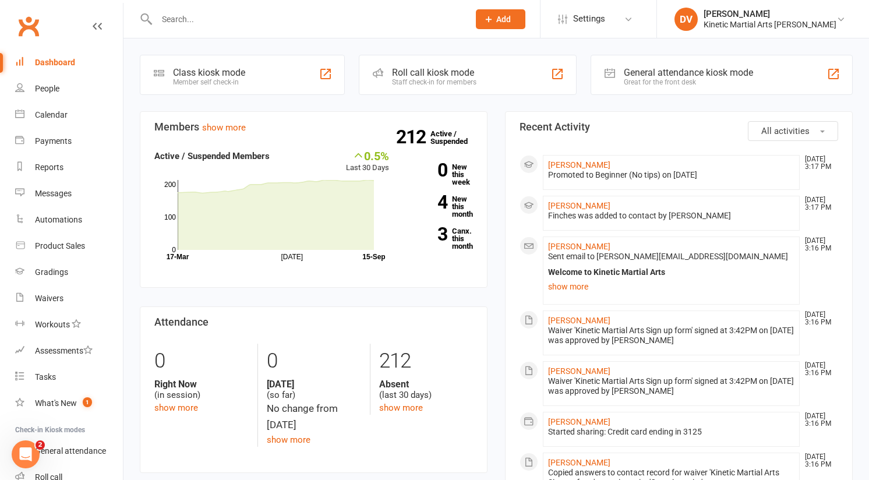
click at [246, 28] on div at bounding box center [300, 19] width 321 height 38
click at [245, 16] on input "text" at bounding box center [307, 19] width 308 height 16
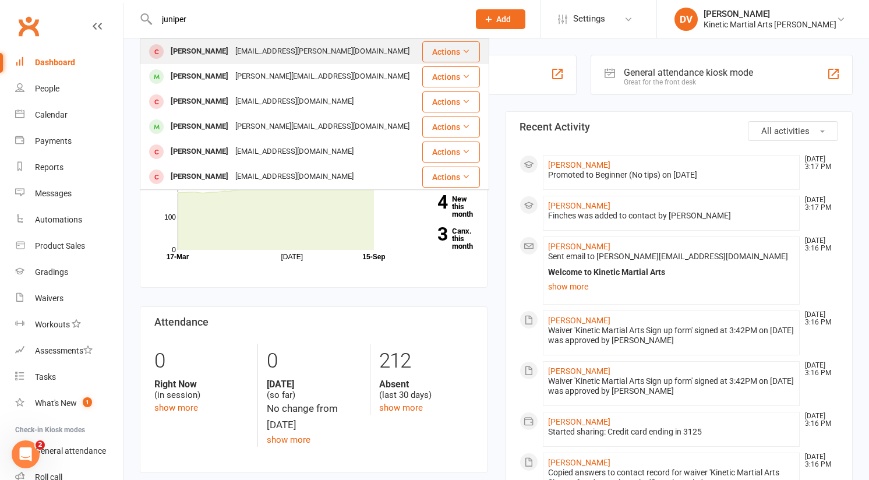
type input "juniper"
click at [248, 57] on div "[EMAIL_ADDRESS][PERSON_NAME][DOMAIN_NAME]" at bounding box center [322, 51] width 181 height 17
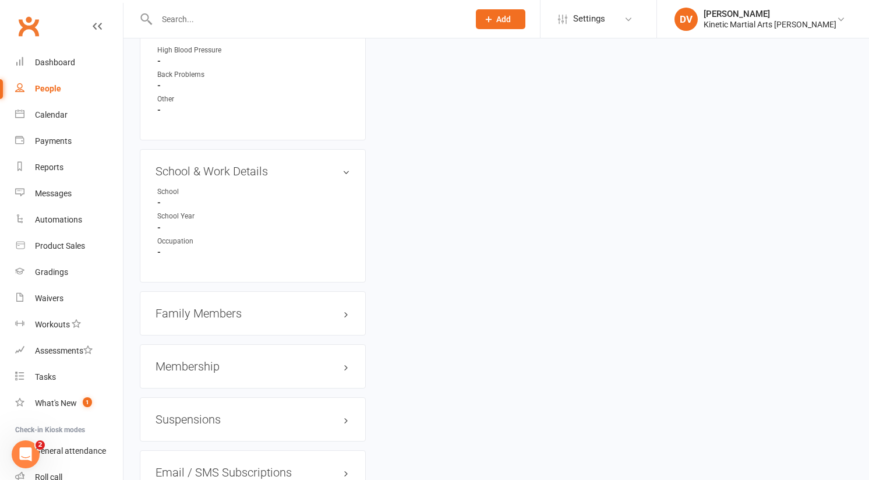
scroll to position [1229, 0]
click at [250, 360] on h3 "Membership" at bounding box center [253, 366] width 195 height 13
click at [209, 388] on div "No active memberships found Add new membership" at bounding box center [253, 399] width 195 height 37
click at [225, 407] on link "Add new membership" at bounding box center [198, 412] width 84 height 10
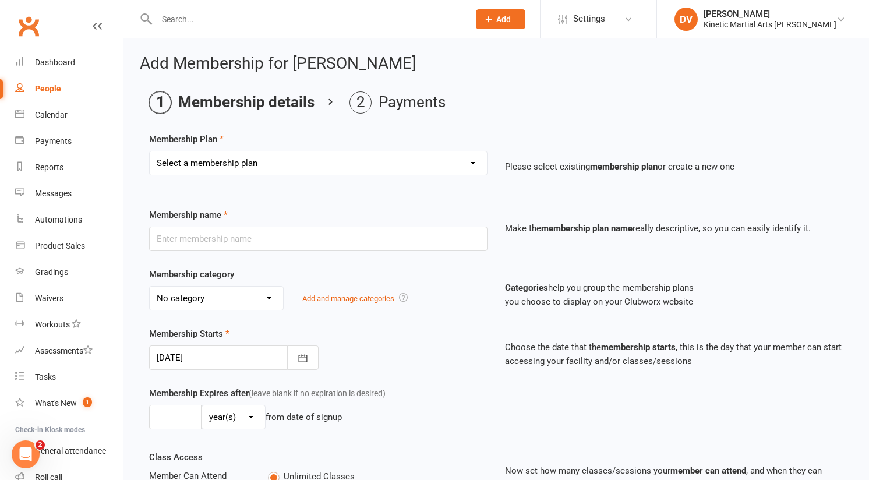
click at [309, 173] on select "Select a membership plan Create new Membership Plan Training Fees - $68 Fortnig…" at bounding box center [318, 162] width 337 height 23
select select "1"
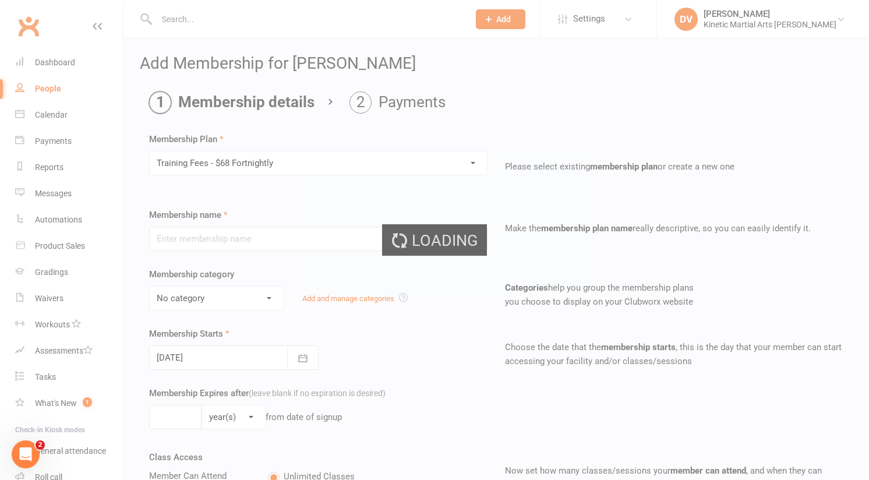
type input "Training Fees - $68 Fortnightly"
select select "6"
type input "0"
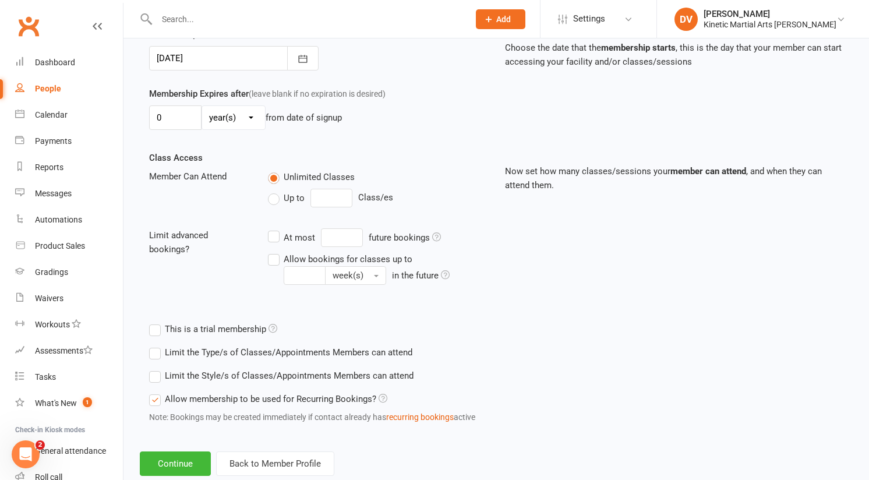
scroll to position [328, 0]
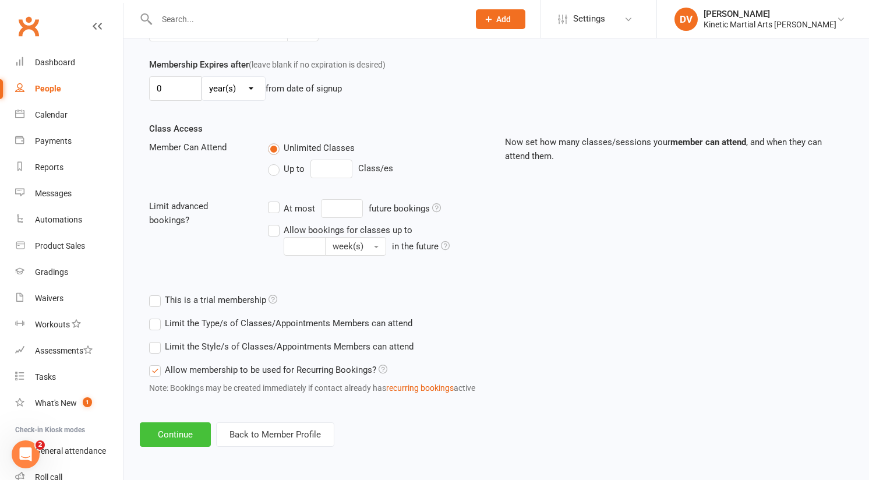
click at [188, 428] on button "Continue" at bounding box center [175, 434] width 71 height 24
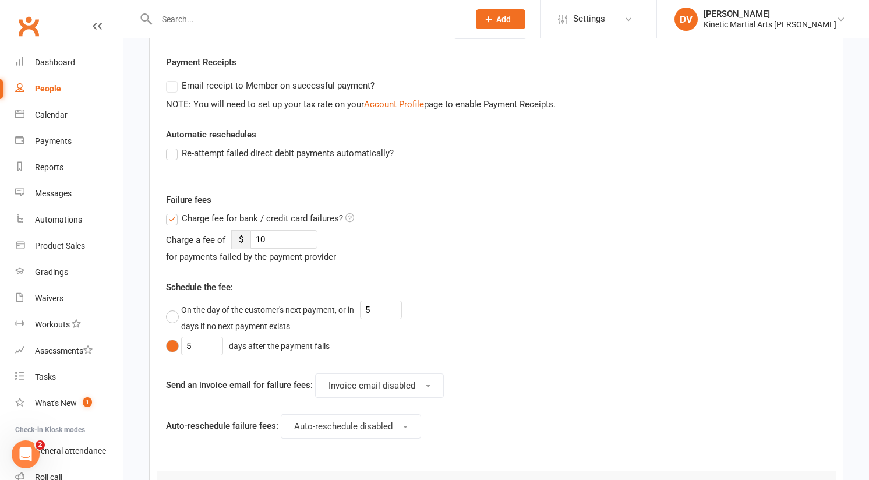
scroll to position [0, 0]
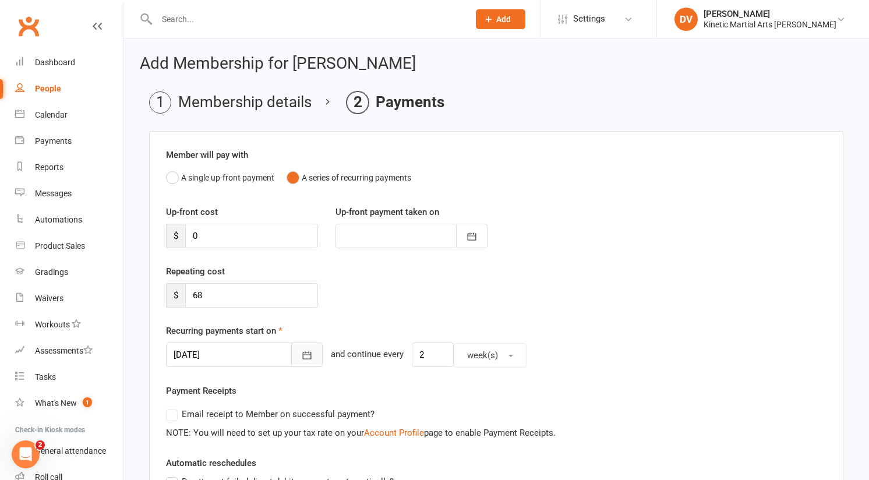
click at [301, 357] on icon "button" at bounding box center [307, 355] width 12 height 12
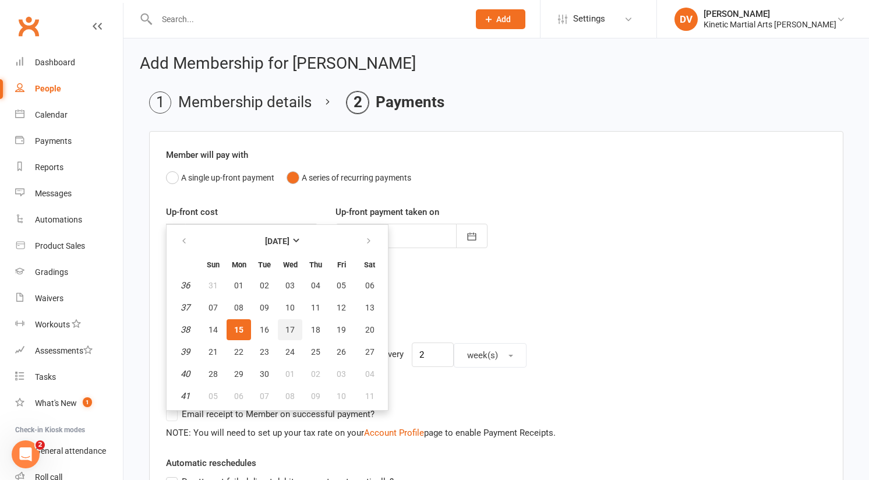
click at [292, 327] on span "17" at bounding box center [289, 329] width 9 height 9
type input "17 Sep 2025"
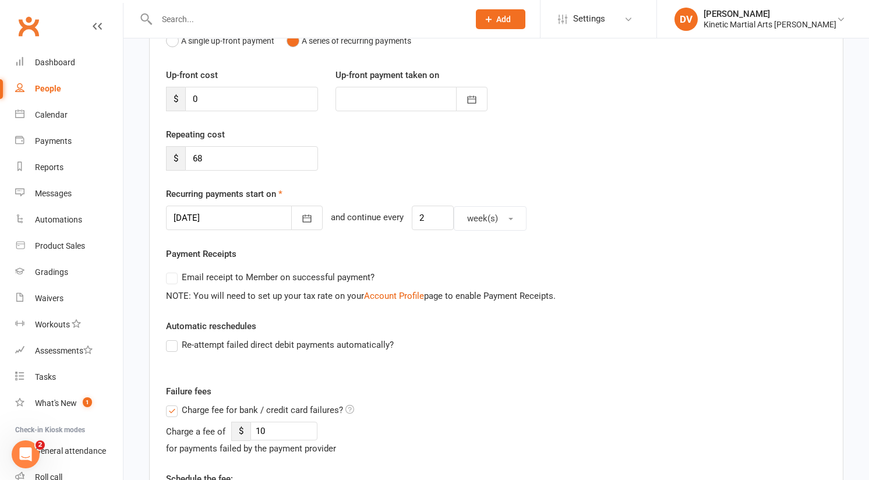
scroll to position [143, 0]
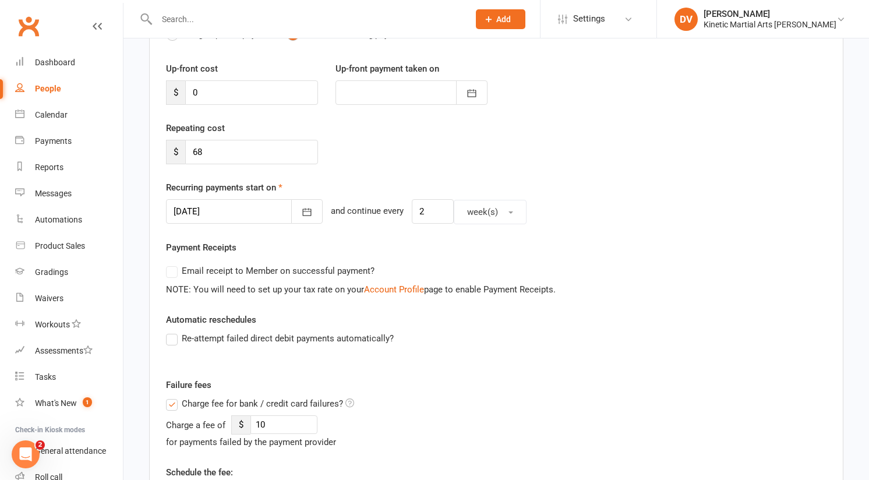
click at [178, 401] on label "Charge fee for bank / credit card failures?" at bounding box center [260, 404] width 188 height 14
click at [178, 397] on input "Charge fee for bank / credit card failures?" at bounding box center [260, 397] width 188 height 0
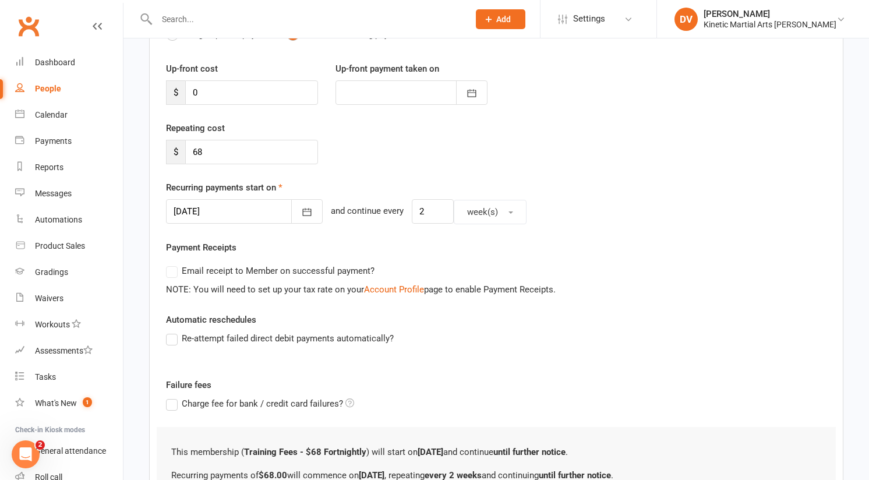
scroll to position [274, 0]
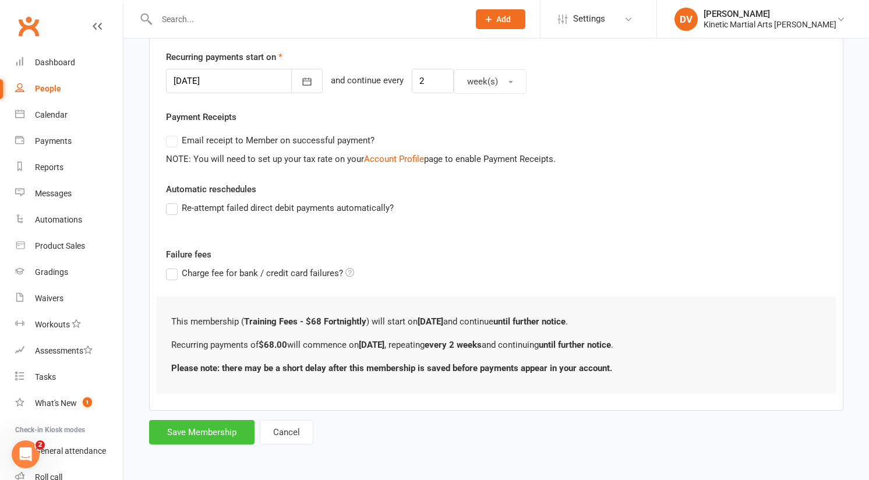
click at [189, 431] on button "Save Membership" at bounding box center [201, 432] width 105 height 24
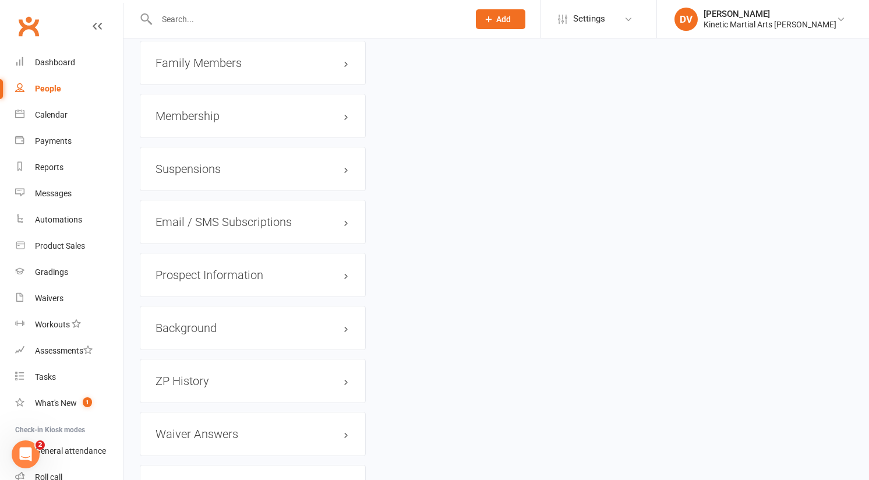
scroll to position [1479, 0]
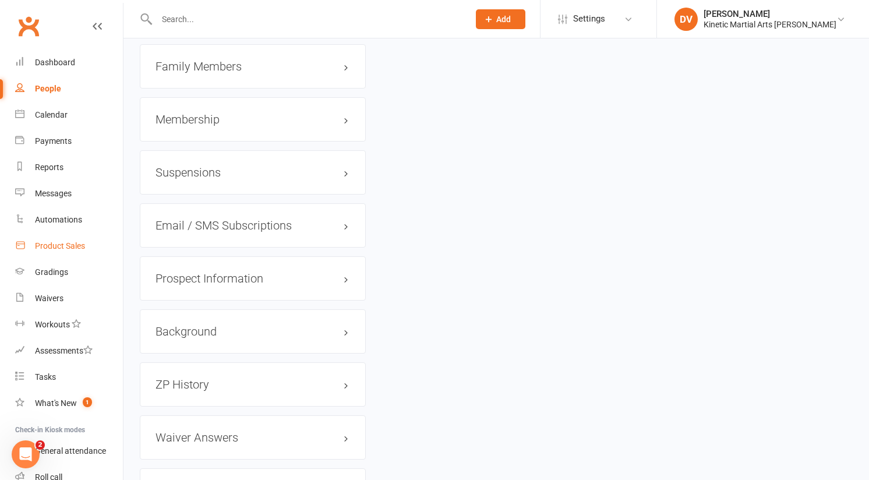
click at [63, 247] on div "Product Sales" at bounding box center [60, 245] width 50 height 9
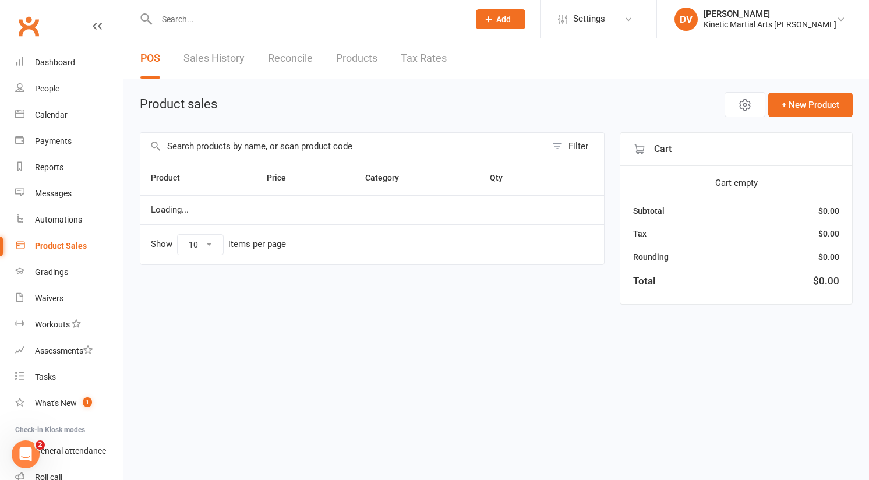
select select "10"
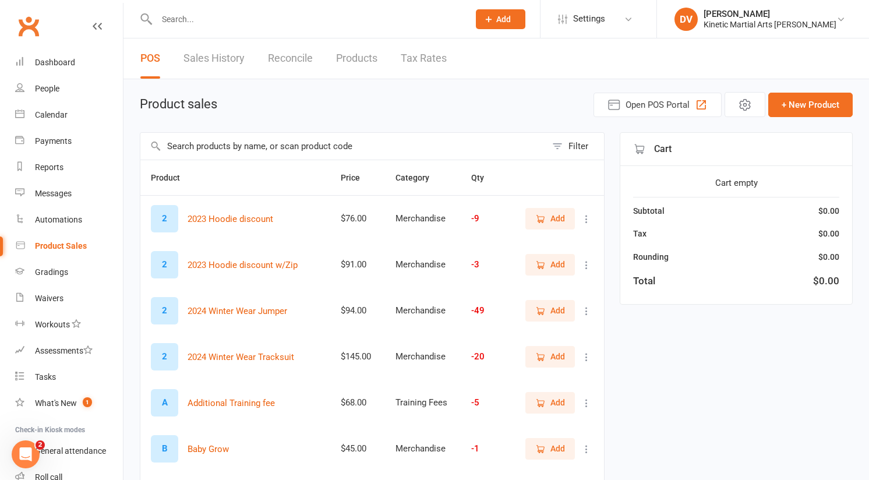
click at [284, 145] on input "text" at bounding box center [343, 146] width 406 height 27
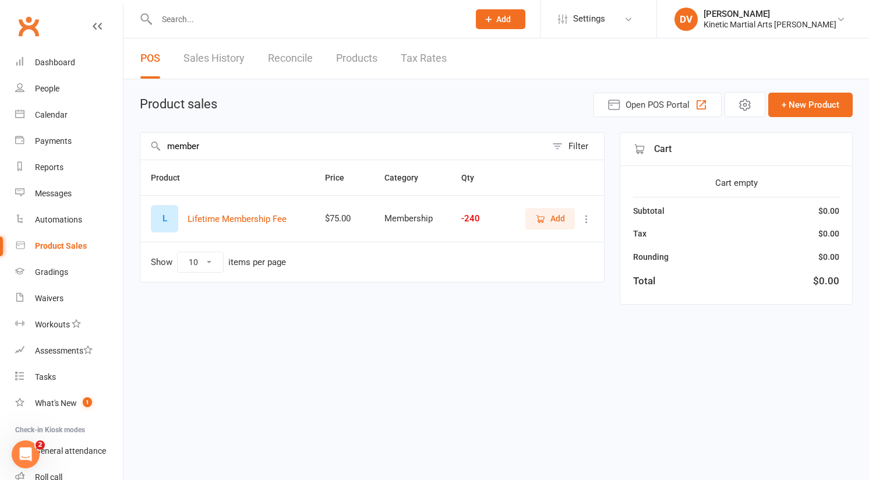
type input "member"
click at [561, 218] on span "Add" at bounding box center [557, 218] width 15 height 13
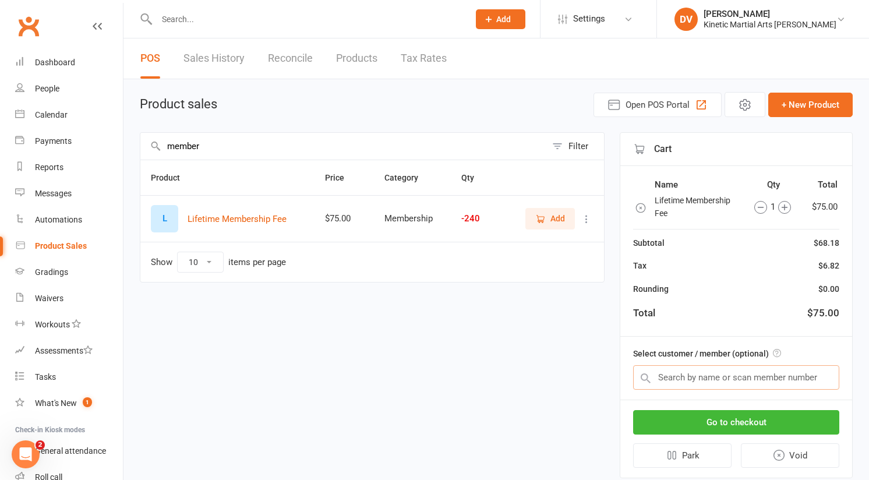
click at [725, 374] on input "text" at bounding box center [736, 377] width 206 height 24
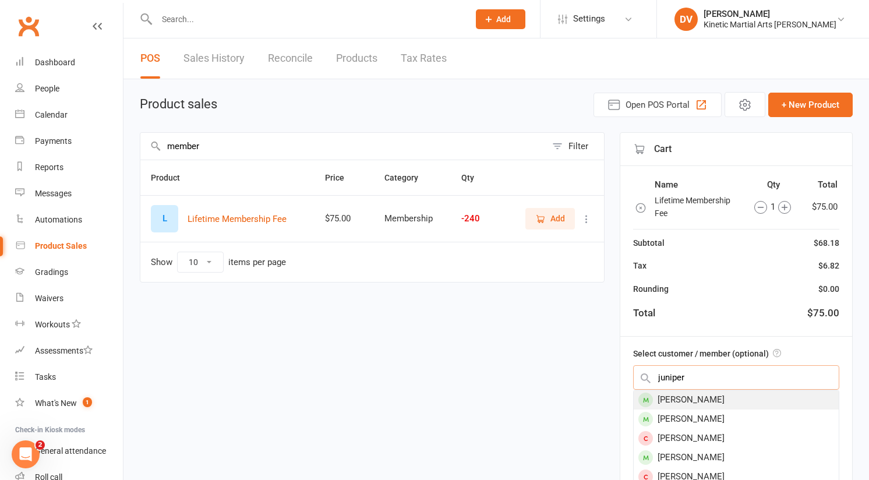
type input "juniper"
click at [736, 401] on div "[PERSON_NAME]" at bounding box center [736, 399] width 205 height 19
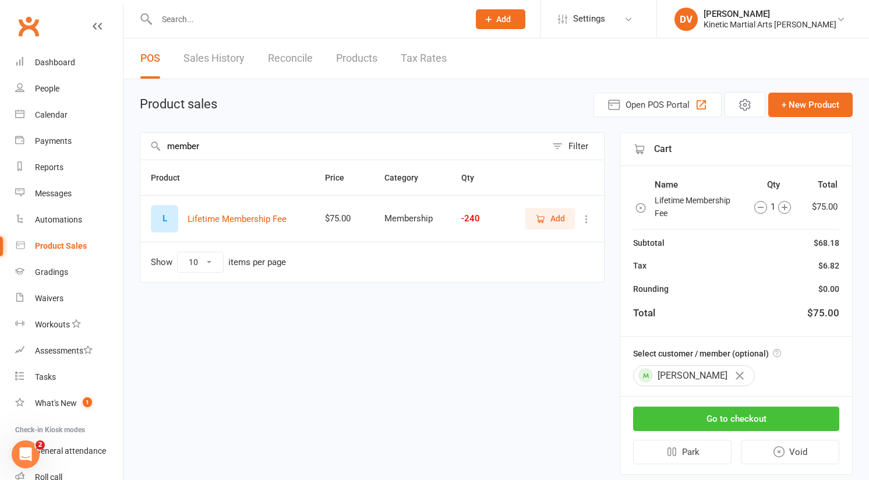
click at [735, 411] on button "Go to checkout" at bounding box center [736, 419] width 206 height 24
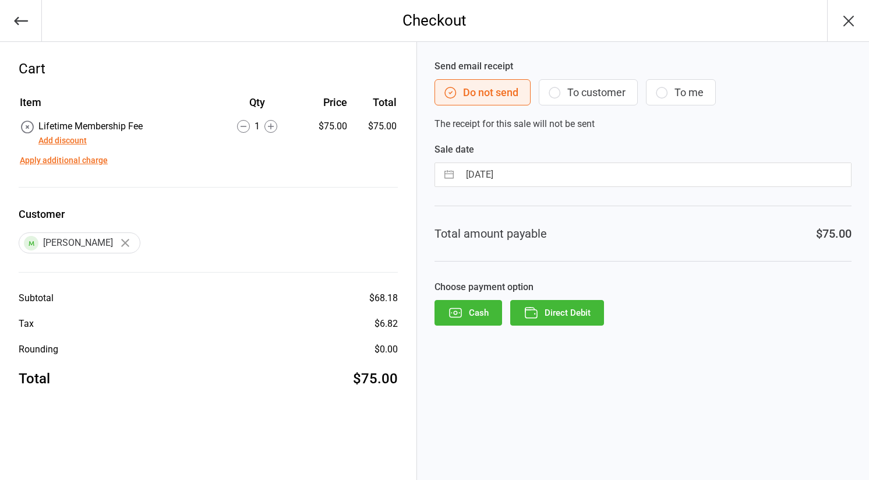
click at [596, 308] on button "Direct Debit" at bounding box center [557, 313] width 94 height 26
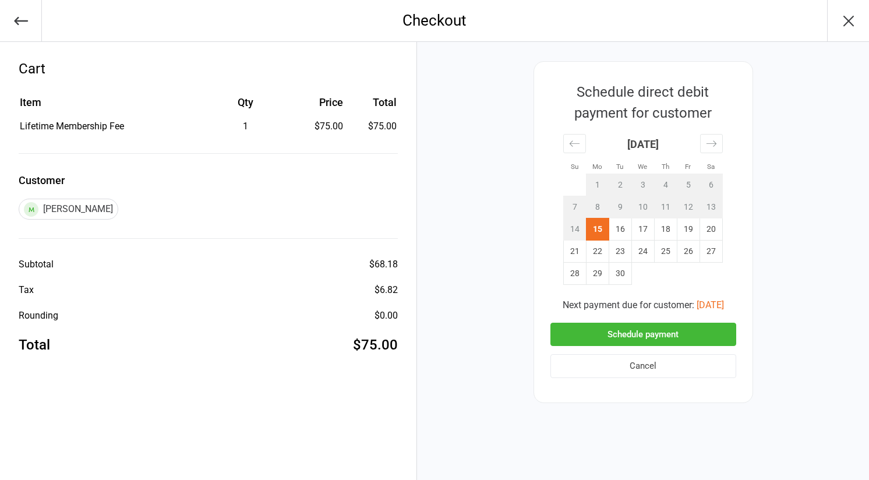
click at [623, 335] on button "Schedule payment" at bounding box center [643, 335] width 186 height 24
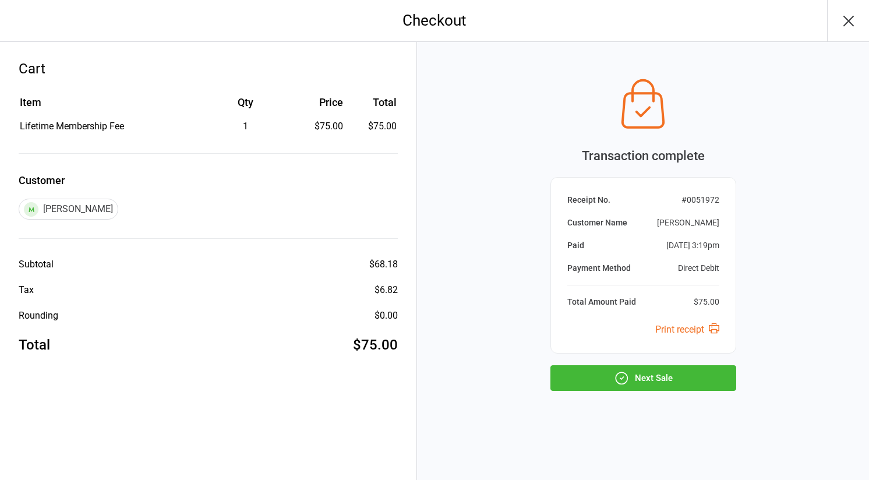
click at [635, 377] on button "Next Sale" at bounding box center [643, 378] width 186 height 26
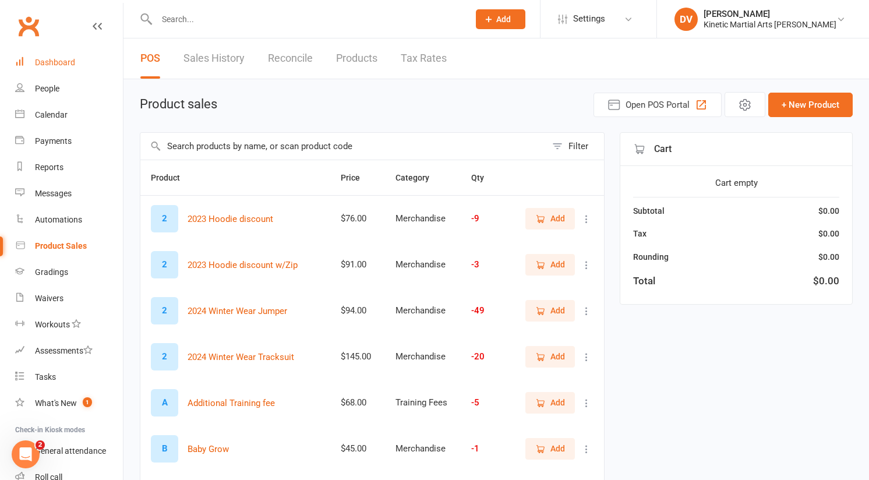
click at [52, 59] on div "Dashboard" at bounding box center [55, 62] width 40 height 9
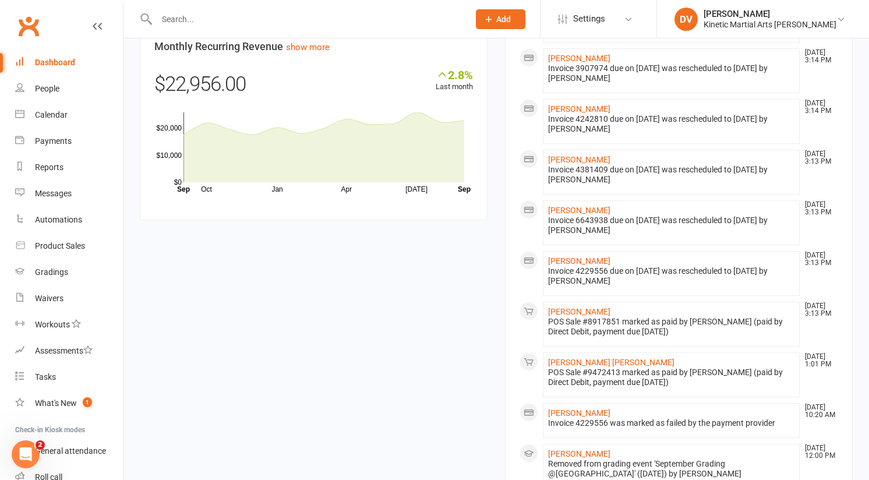
scroll to position [679, 0]
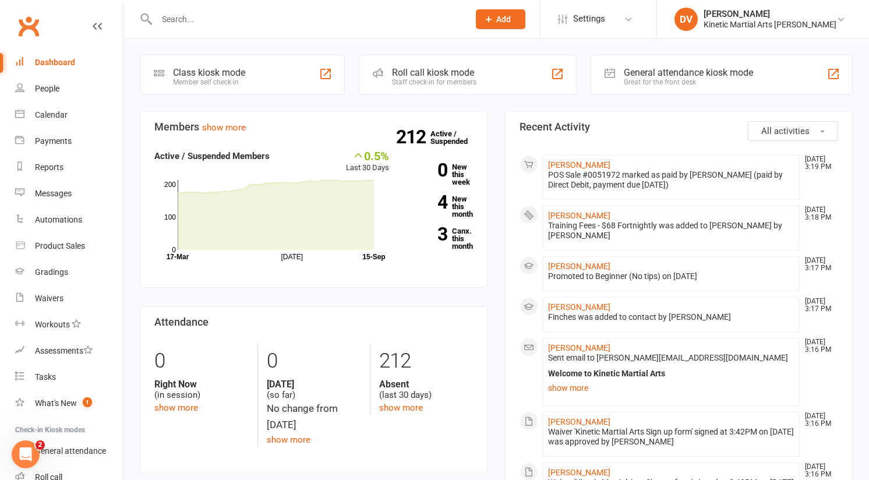
click at [487, 113] on section "Members show more 0.5% Last 30 Days Active / Suspended Members Jul Month 17-Mar…" at bounding box center [314, 199] width 348 height 176
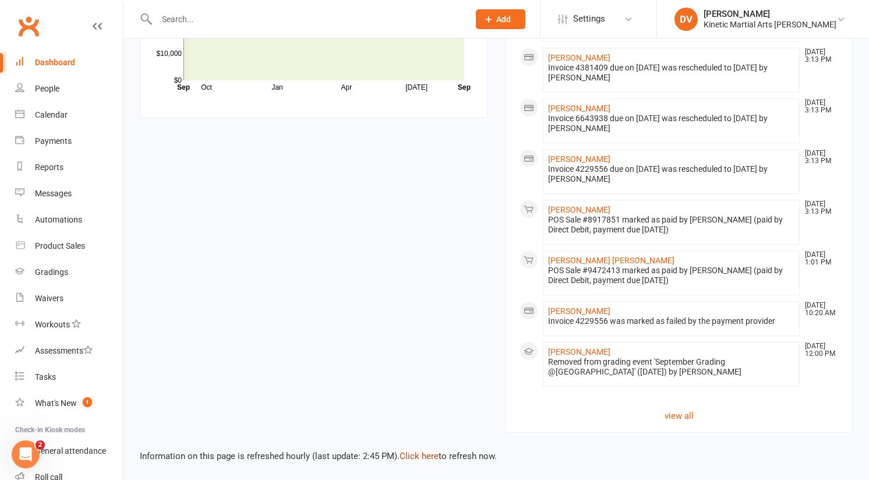
click at [409, 461] on link "Click here" at bounding box center [419, 456] width 39 height 10
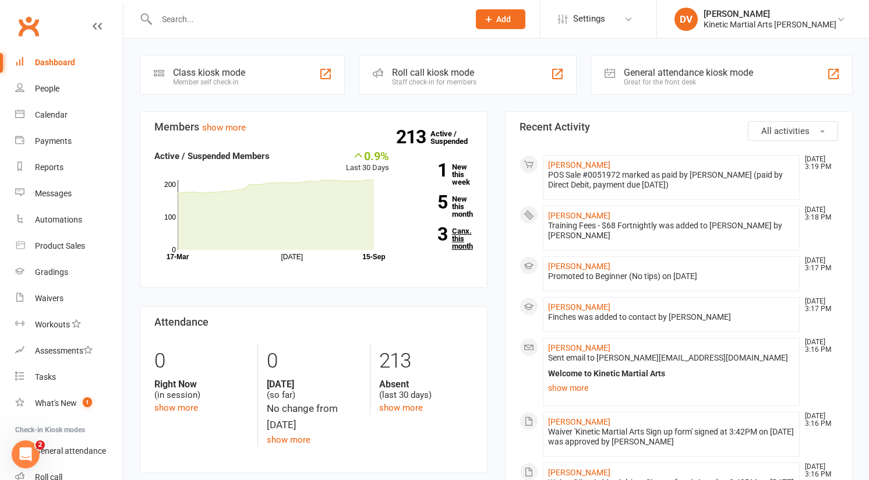
click at [453, 237] on link "3 Canx. this month" at bounding box center [440, 238] width 66 height 23
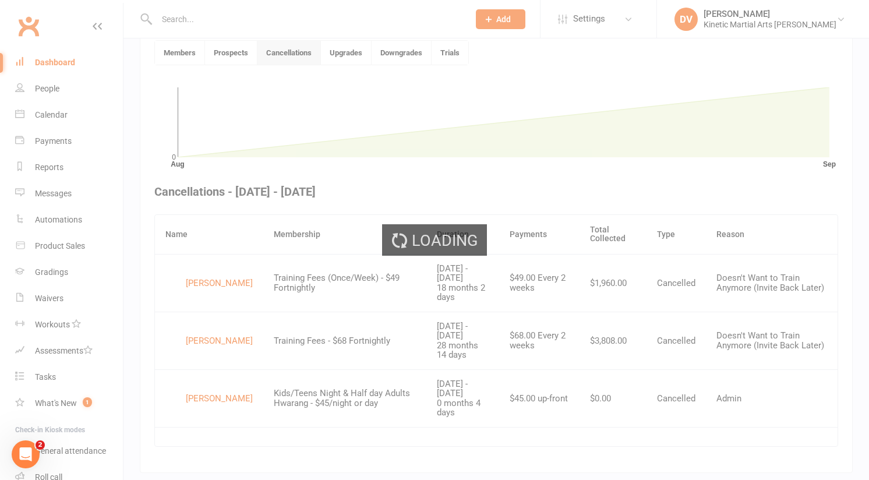
scroll to position [318, 0]
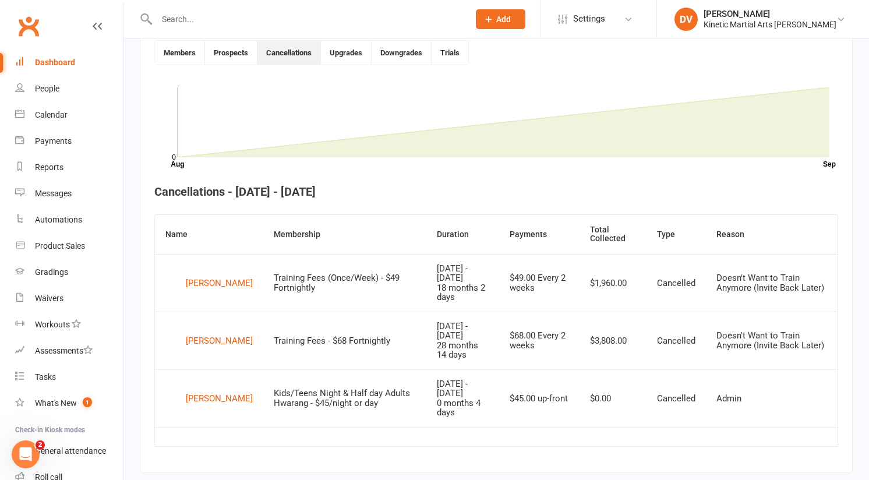
click at [60, 69] on link "Dashboard" at bounding box center [69, 63] width 108 height 26
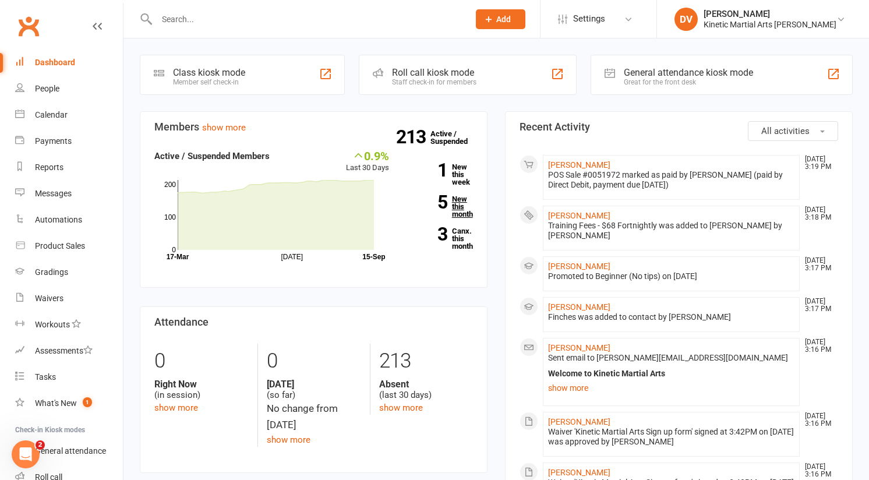
click at [453, 210] on link "5 New this month" at bounding box center [440, 206] width 66 height 23
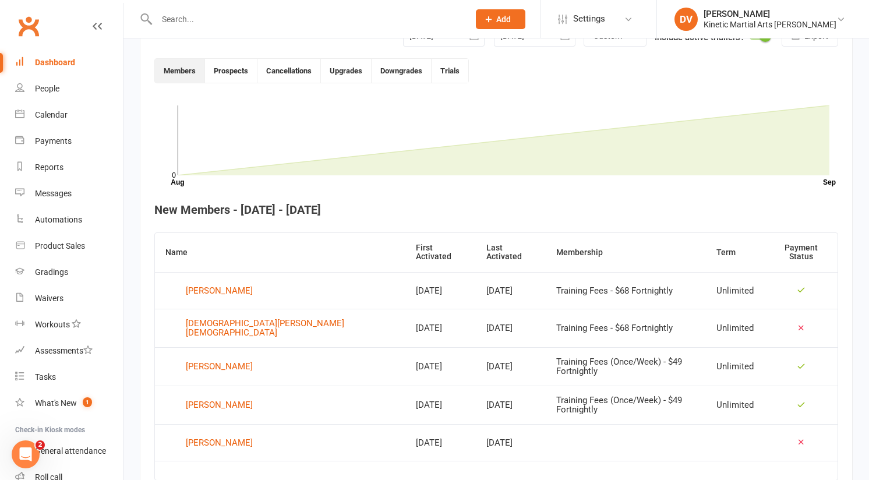
scroll to position [318, 0]
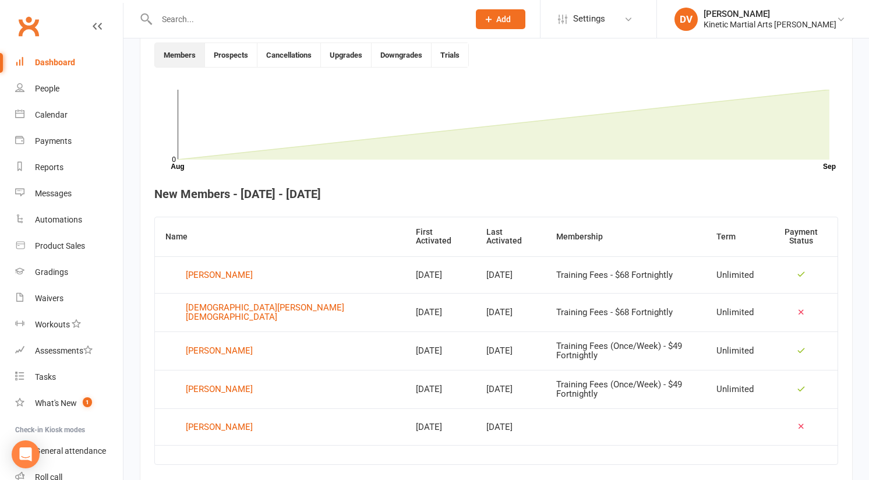
click at [287, 12] on input "text" at bounding box center [307, 19] width 308 height 16
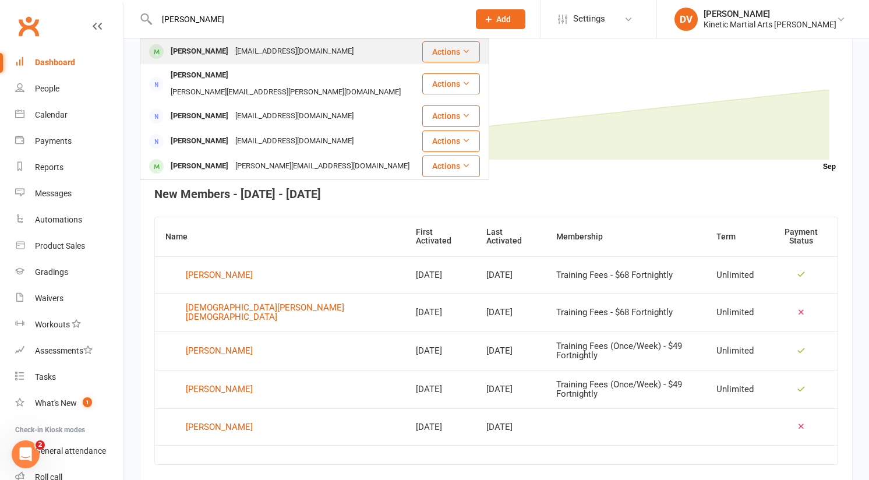
type input "[PERSON_NAME]"
click at [291, 50] on div "[EMAIL_ADDRESS][DOMAIN_NAME]" at bounding box center [294, 51] width 125 height 17
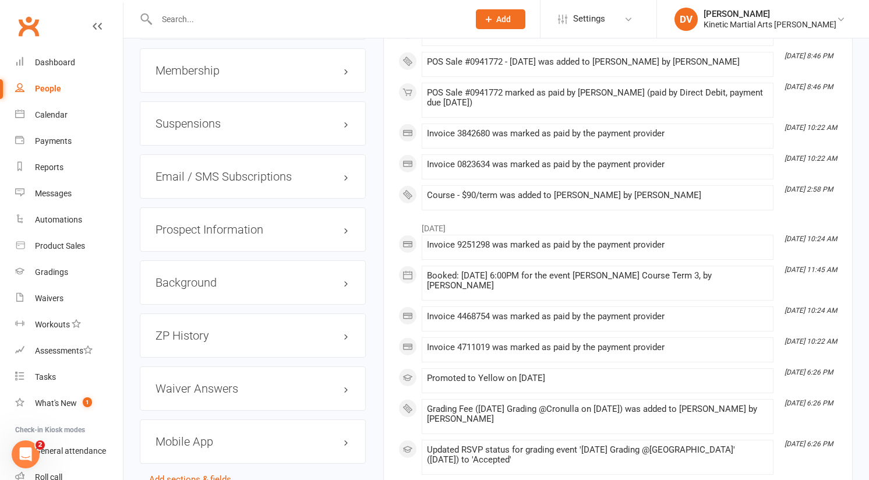
scroll to position [1503, 0]
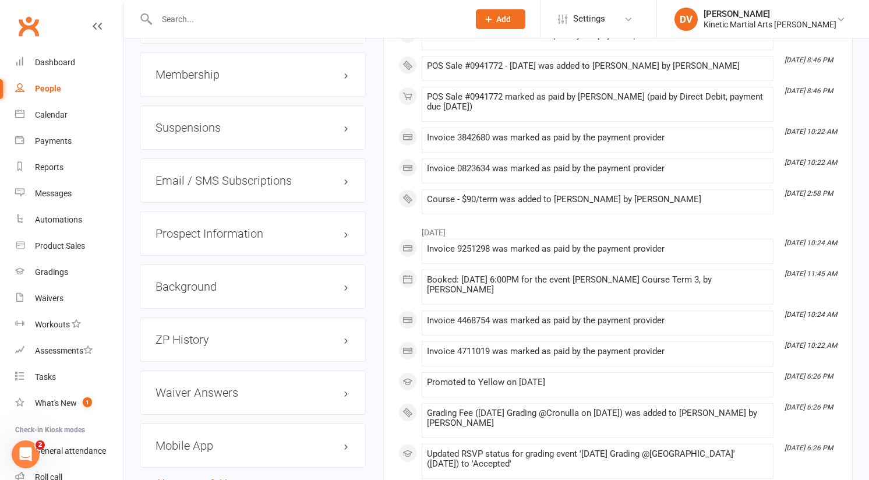
click at [278, 68] on h3 "Membership" at bounding box center [253, 74] width 195 height 13
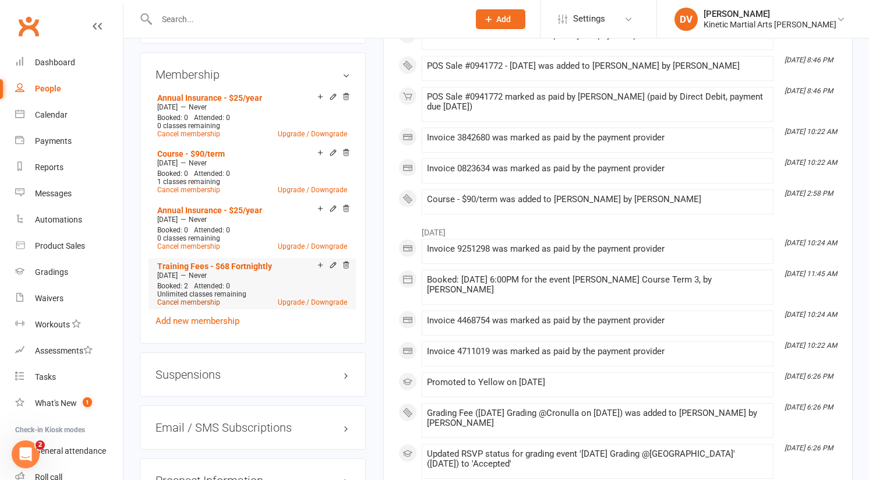
click at [211, 298] on link "Cancel membership" at bounding box center [188, 302] width 63 height 8
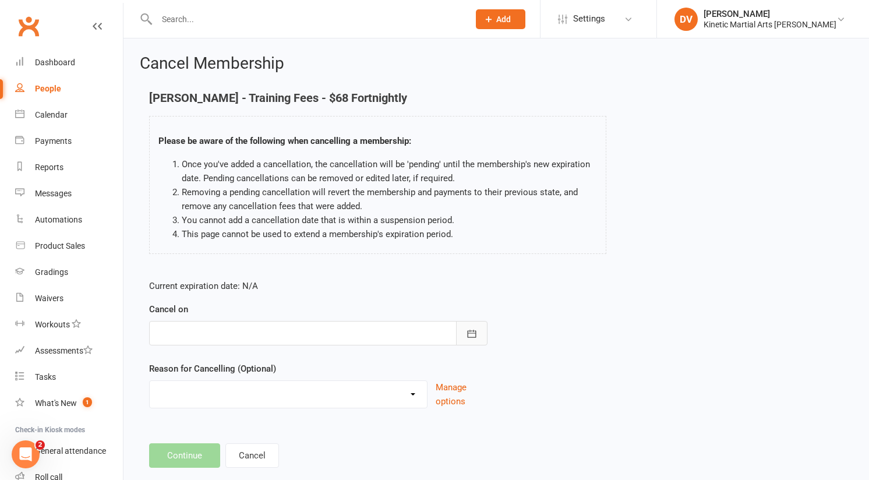
click at [467, 331] on icon "button" at bounding box center [472, 334] width 12 height 12
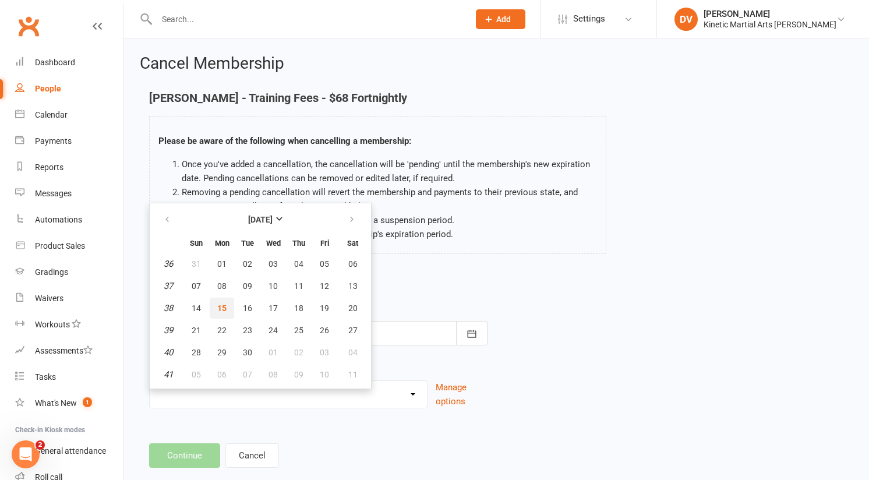
click at [228, 307] on button "15" at bounding box center [222, 308] width 24 height 21
type input "[DATE]"
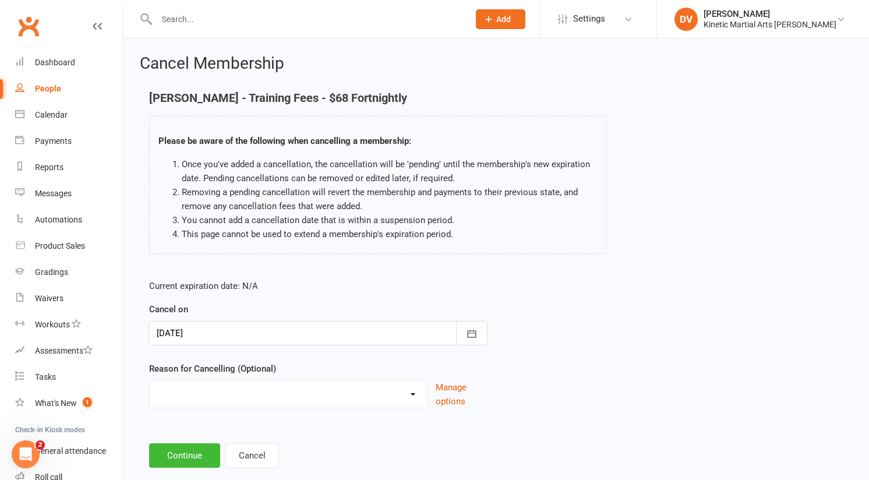
click at [275, 397] on select "Admin Can't Afford Cant make classes Can’t make classes (invite back later) Cha…" at bounding box center [288, 392] width 277 height 23
select select "6"
click at [198, 450] on button "Continue" at bounding box center [184, 455] width 71 height 24
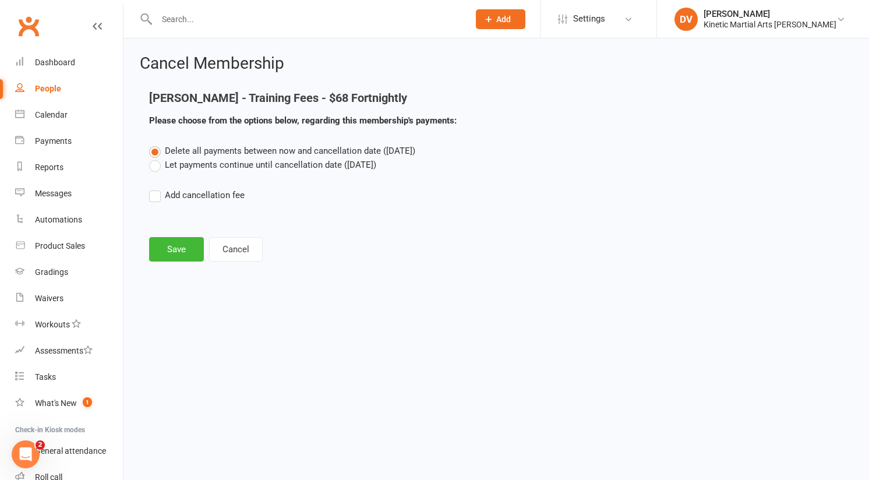
click at [188, 235] on main "[PERSON_NAME] - Training Fees - $68 Fortnightly Please choose from the options …" at bounding box center [496, 176] width 713 height 170
click at [188, 245] on button "Save" at bounding box center [176, 249] width 55 height 24
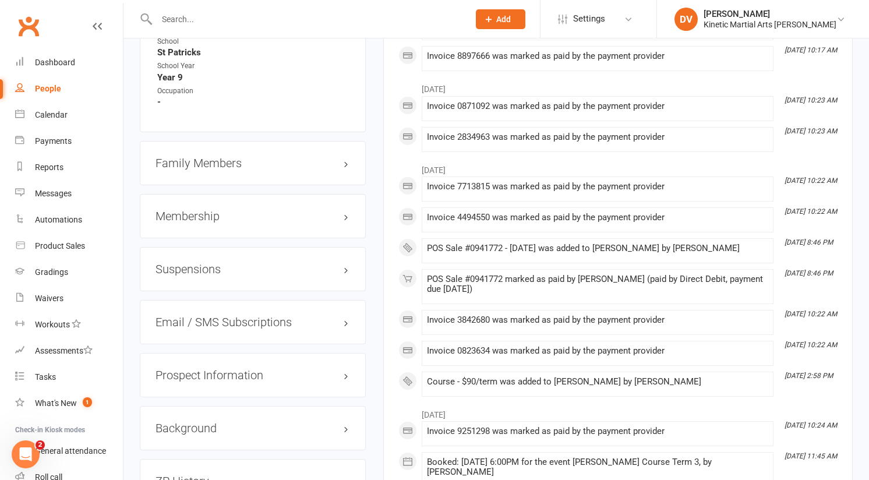
scroll to position [1362, 0]
click at [253, 209] on h3 "Membership" at bounding box center [253, 215] width 195 height 13
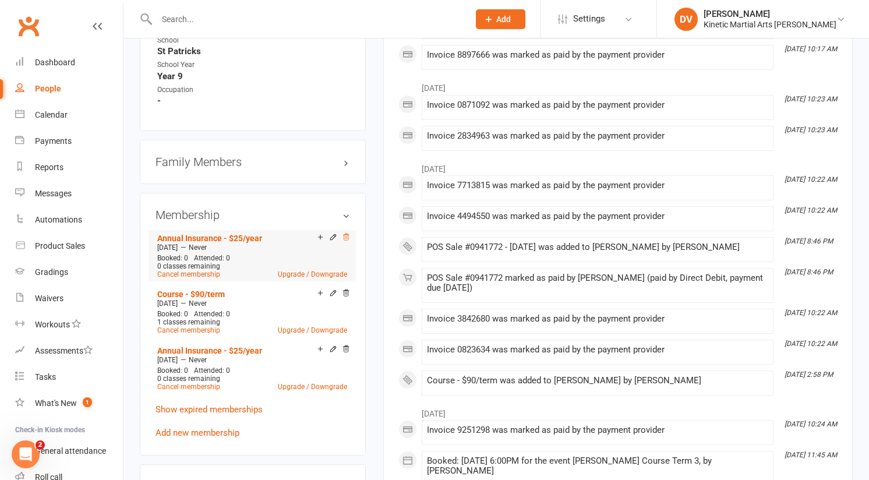
click at [348, 233] on icon at bounding box center [346, 237] width 8 height 8
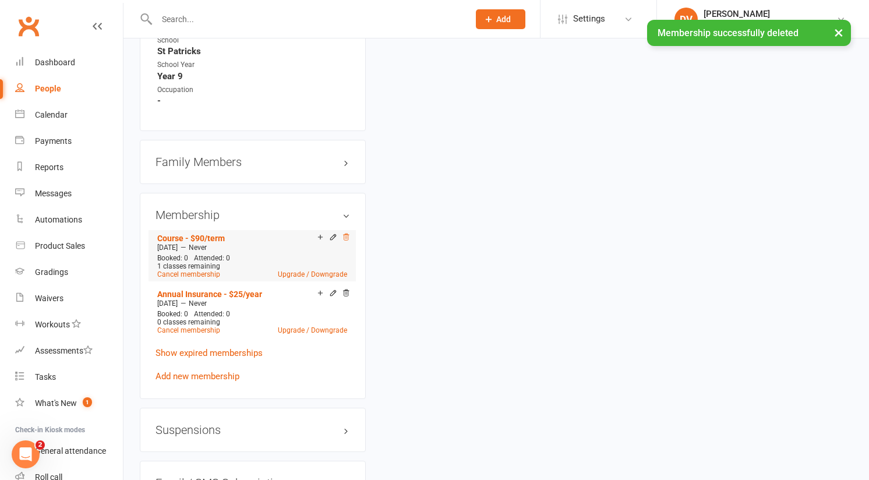
click at [348, 233] on icon at bounding box center [346, 237] width 8 height 8
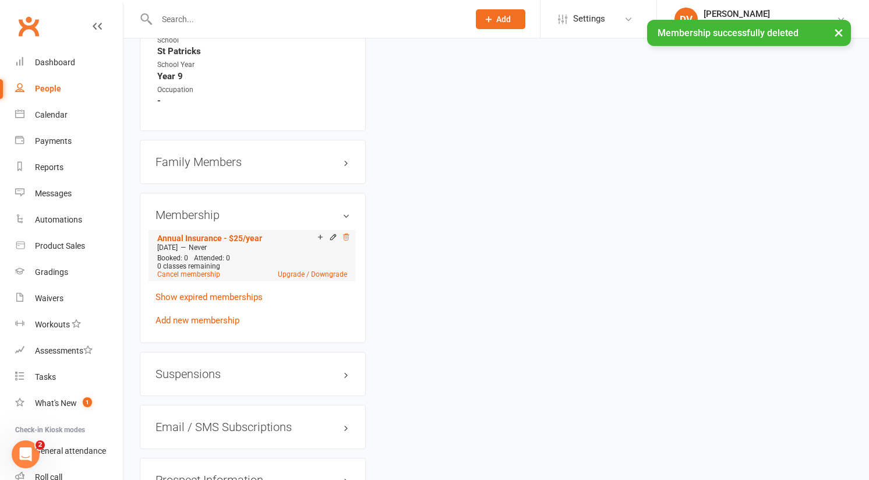
click at [344, 233] on icon at bounding box center [346, 237] width 8 height 8
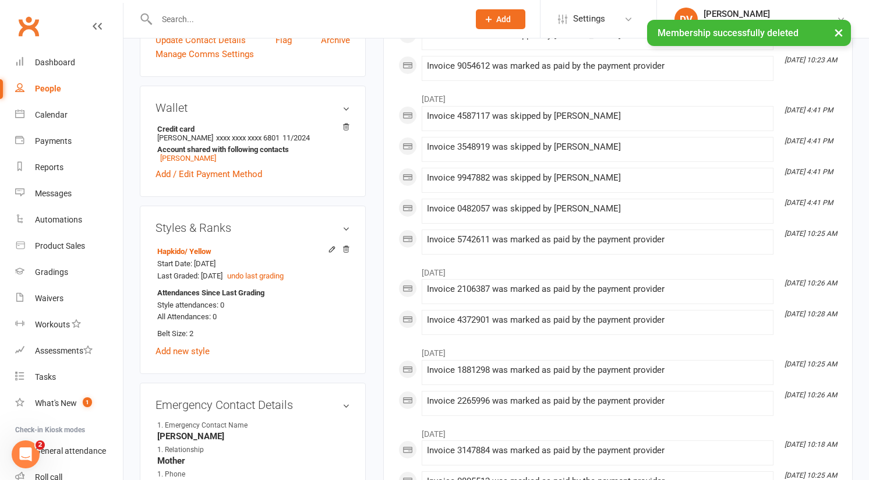
scroll to position [0, 0]
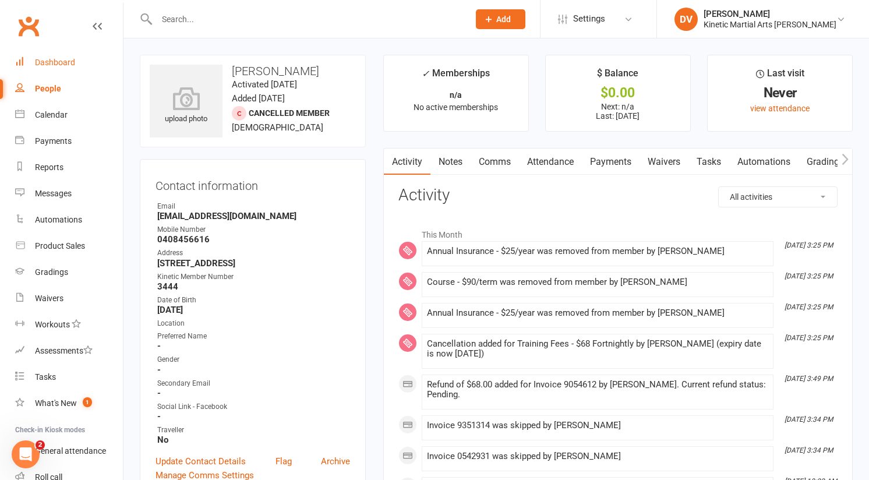
click at [54, 66] on div "Dashboard" at bounding box center [55, 62] width 40 height 9
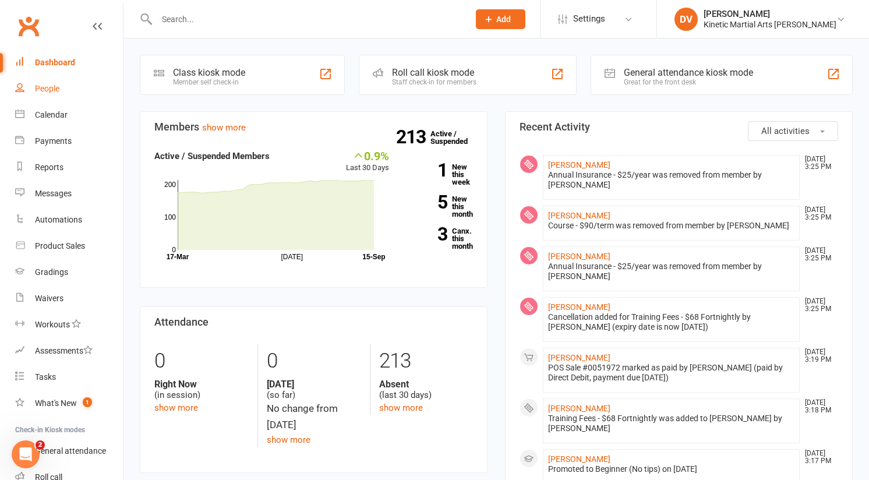
click at [51, 96] on link "People" at bounding box center [69, 89] width 108 height 26
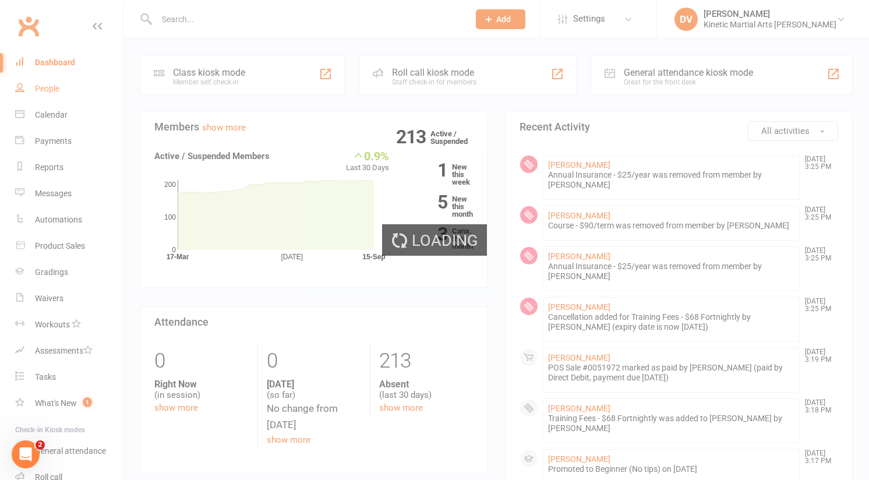
select select "100"
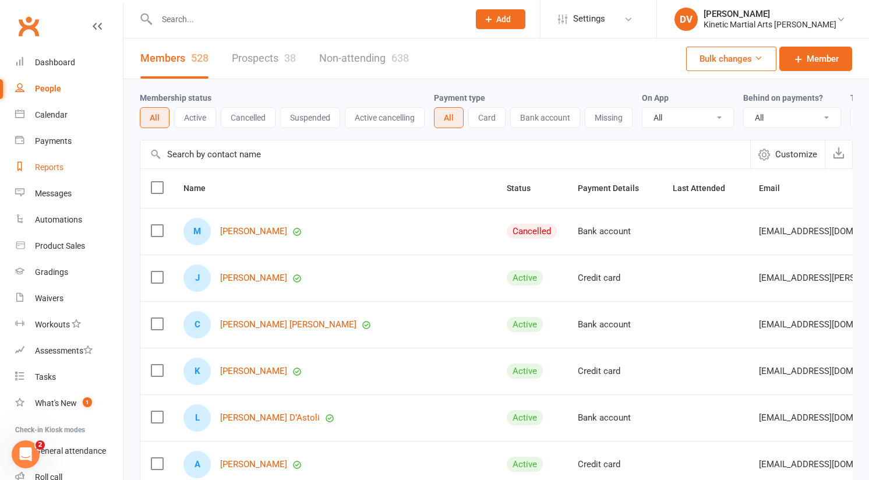
click at [56, 164] on div "Reports" at bounding box center [49, 166] width 29 height 9
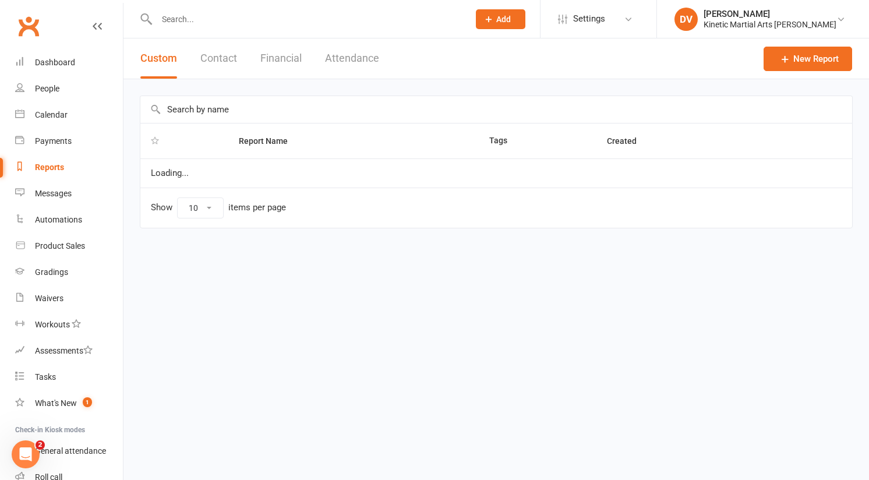
select select "100"
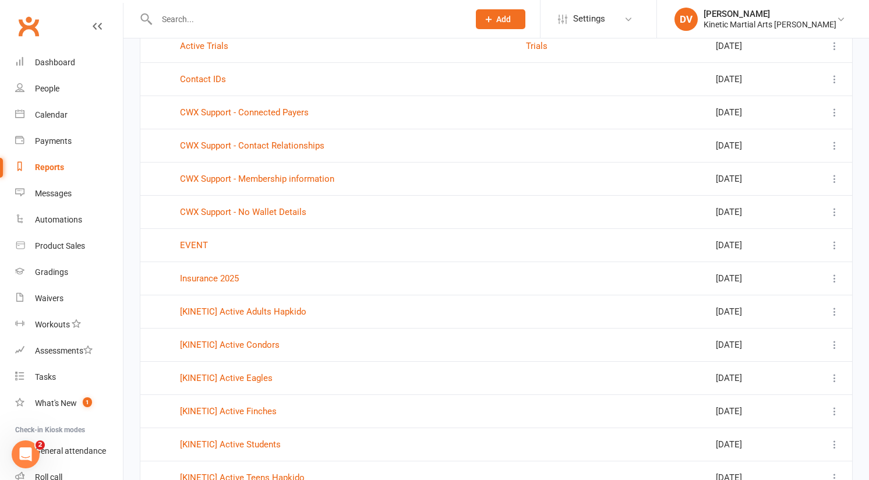
scroll to position [192, 0]
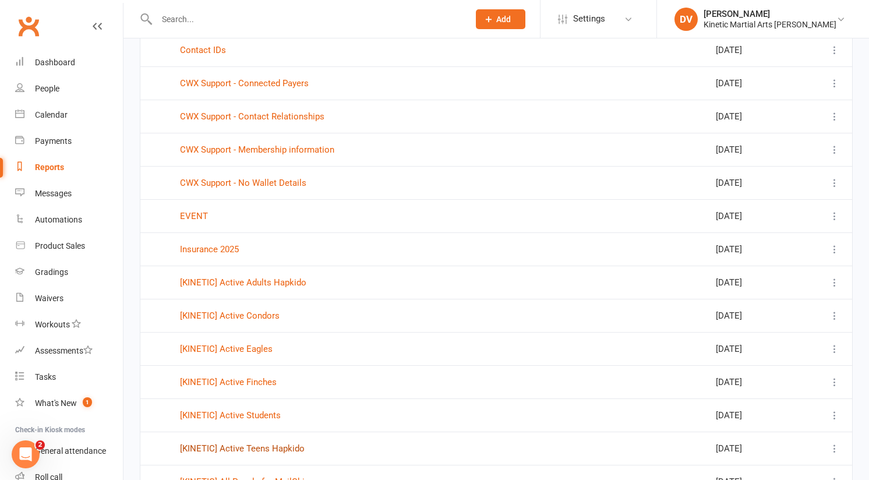
click at [254, 446] on link "[KINETIC] Active Teens Hapkido" at bounding box center [242, 448] width 125 height 10
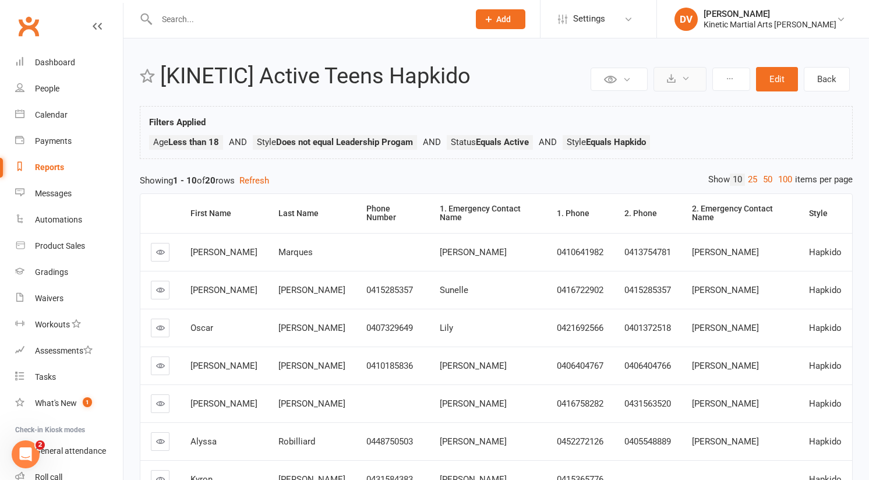
click at [673, 87] on button at bounding box center [679, 79] width 53 height 24
click at [658, 100] on link "Export to CSV" at bounding box center [645, 107] width 122 height 23
click at [42, 62] on div "Dashboard" at bounding box center [55, 62] width 40 height 9
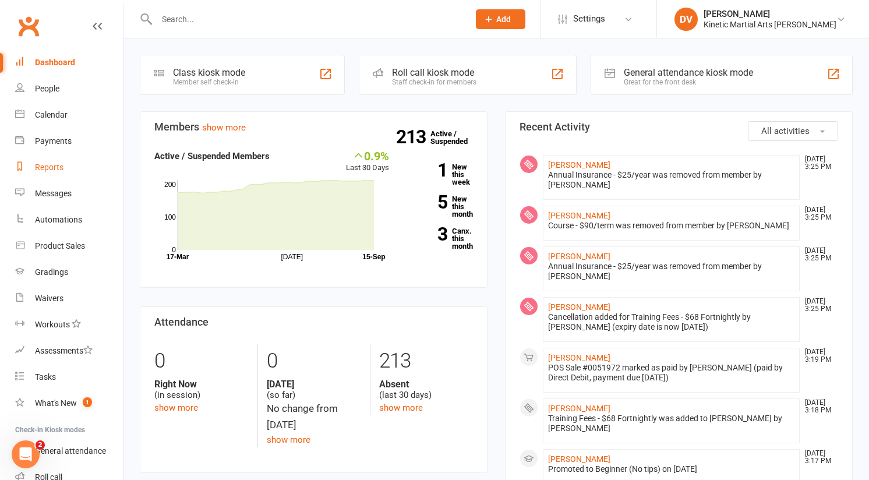
click at [59, 164] on div "Reports" at bounding box center [49, 166] width 29 height 9
select select "100"
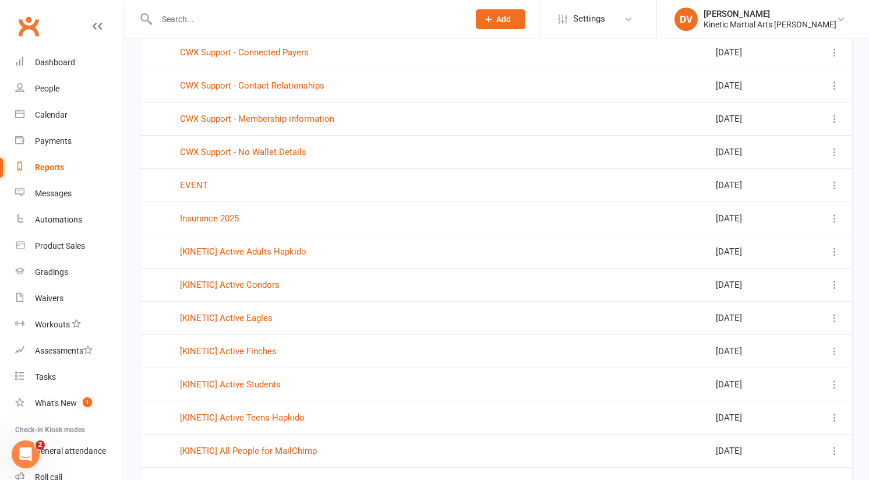
scroll to position [223, 0]
click at [266, 381] on link "[KINETIC] Active Students" at bounding box center [230, 384] width 101 height 10
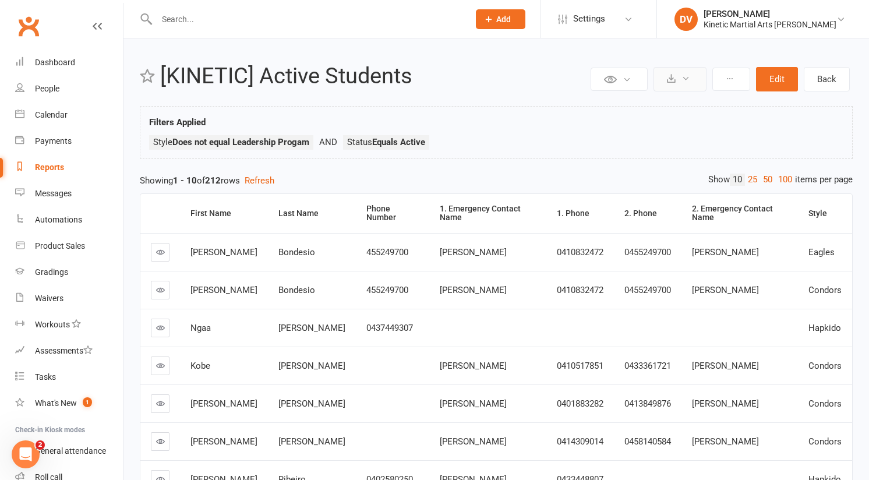
click at [698, 75] on button at bounding box center [679, 79] width 53 height 24
click at [648, 98] on link "Export to CSV" at bounding box center [645, 107] width 122 height 23
click at [58, 68] on link "Dashboard" at bounding box center [69, 63] width 108 height 26
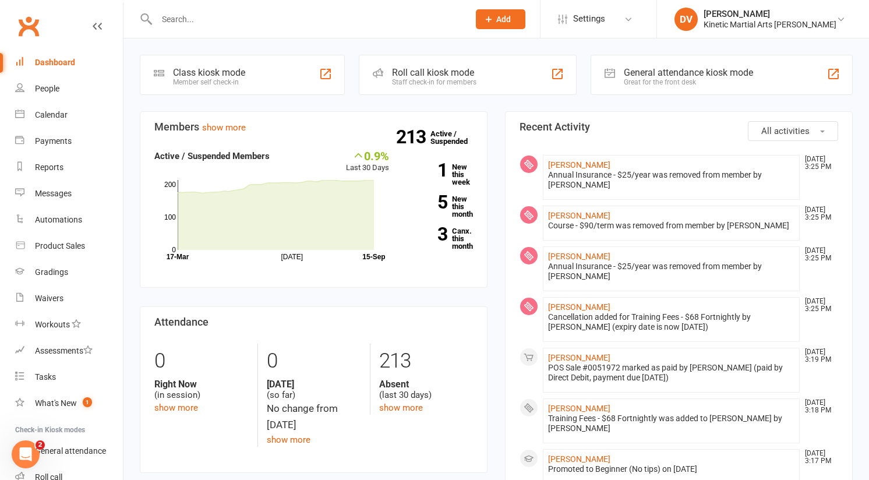
click at [242, 19] on input "text" at bounding box center [307, 19] width 308 height 16
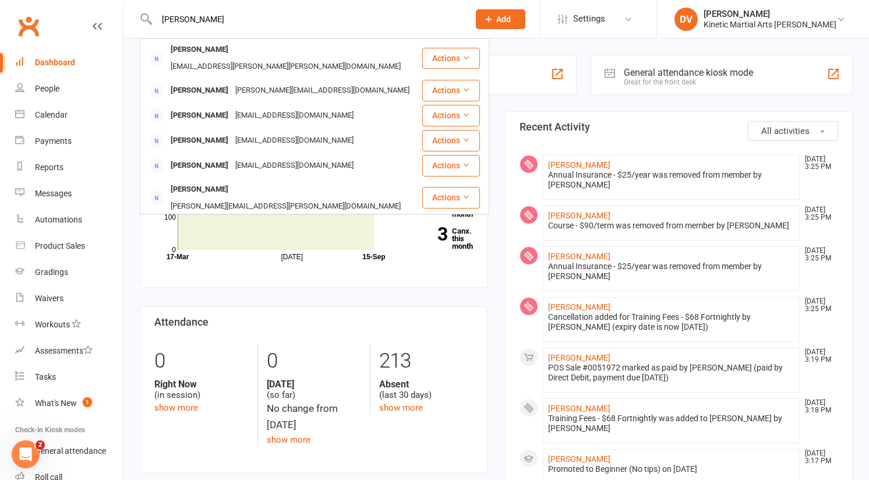
scroll to position [1, 0]
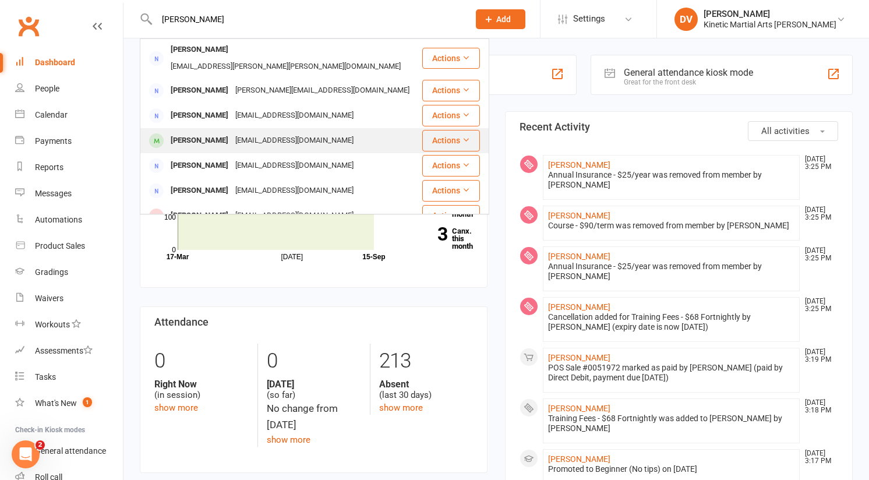
type input "[PERSON_NAME]"
click at [240, 132] on div "[EMAIL_ADDRESS][DOMAIN_NAME]" at bounding box center [294, 140] width 125 height 17
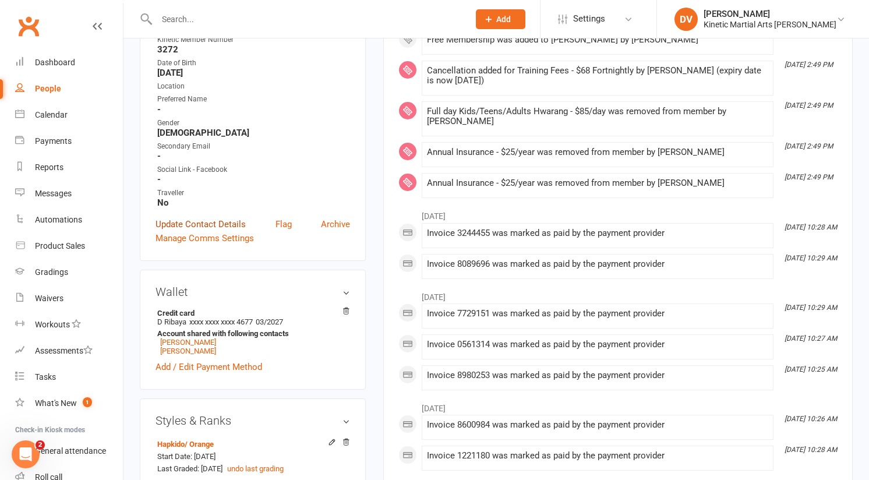
click at [203, 219] on link "Update Contact Details" at bounding box center [201, 224] width 90 height 14
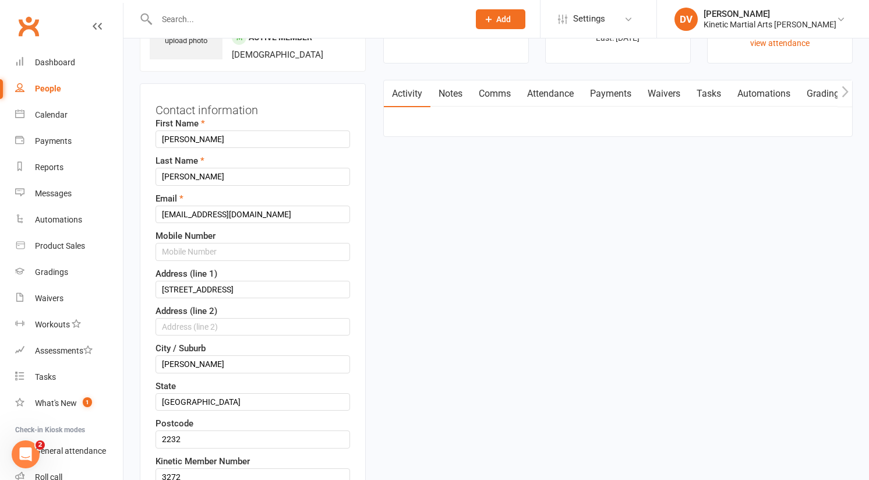
scroll to position [55, 0]
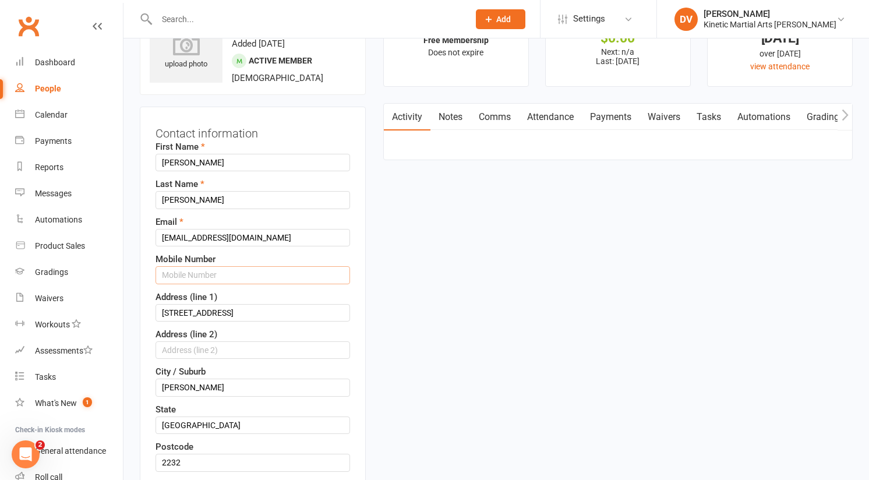
click at [204, 277] on input "text" at bounding box center [253, 274] width 195 height 17
paste input "0410758552"
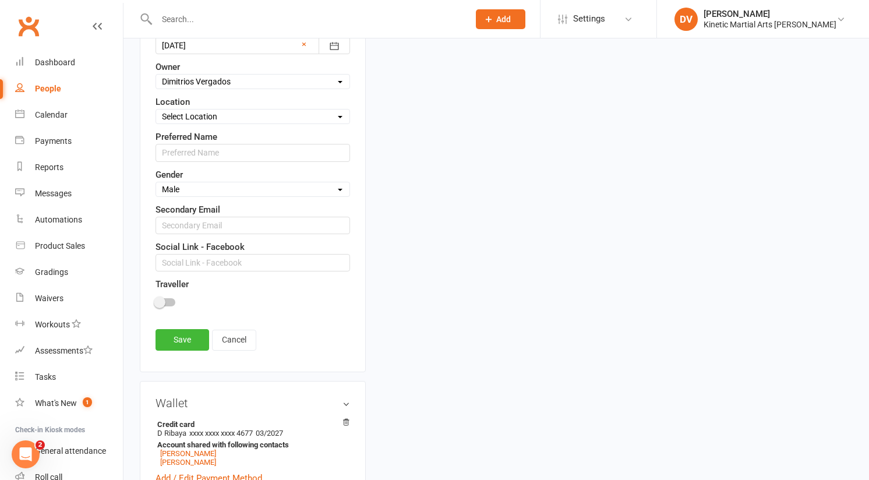
scroll to position [548, 0]
type input "0410758552"
click at [194, 342] on link "Save" at bounding box center [183, 338] width 54 height 21
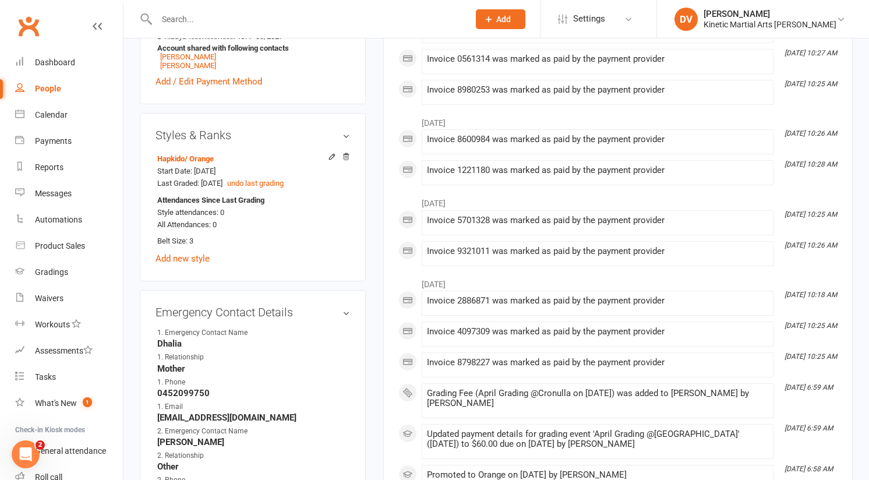
click at [225, 21] on input "text" at bounding box center [307, 19] width 308 height 16
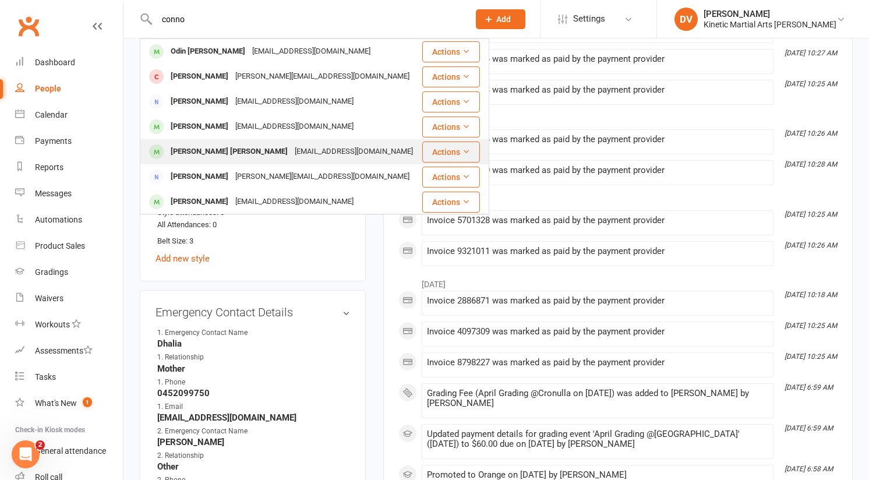
type input "conno"
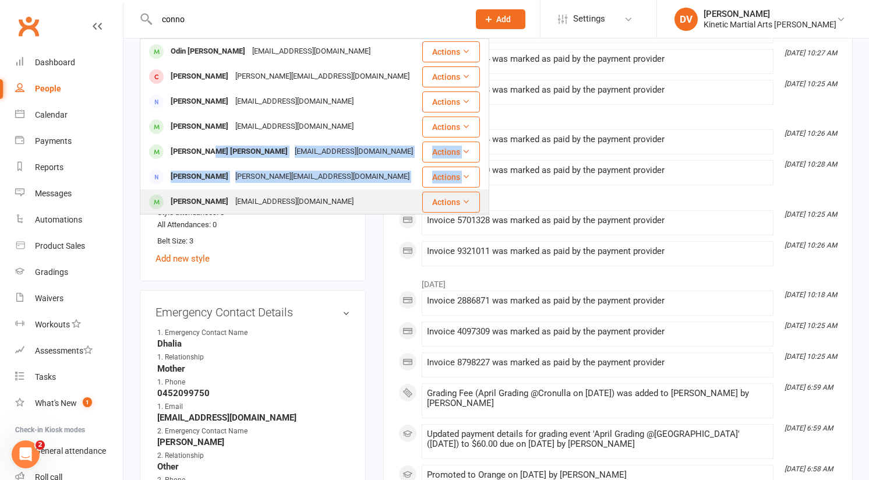
drag, startPoint x: 209, startPoint y: 149, endPoint x: 209, endPoint y: 195, distance: 45.4
click at [209, 195] on tbody "Odin [PERSON_NAME] [EMAIL_ADDRESS][DOMAIN_NAME] Actions [PERSON_NAME] [PERSON_N…" at bounding box center [314, 264] width 348 height 451
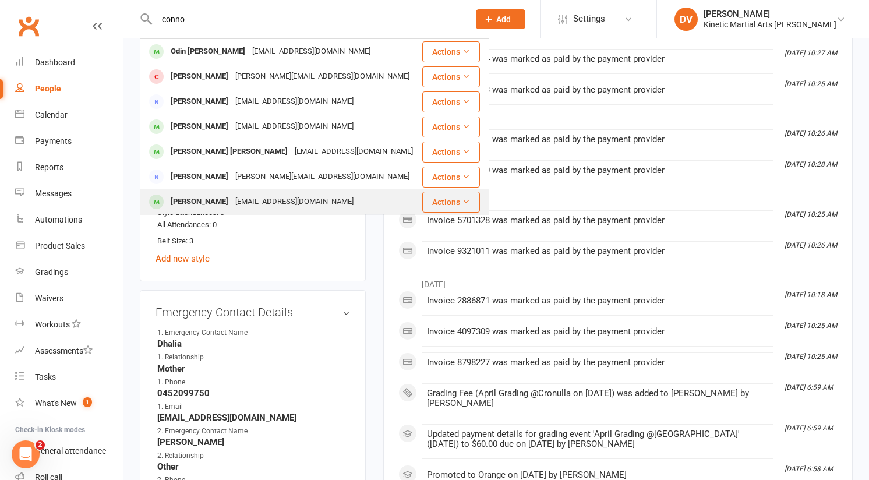
click at [209, 202] on div "[PERSON_NAME]" at bounding box center [199, 201] width 65 height 17
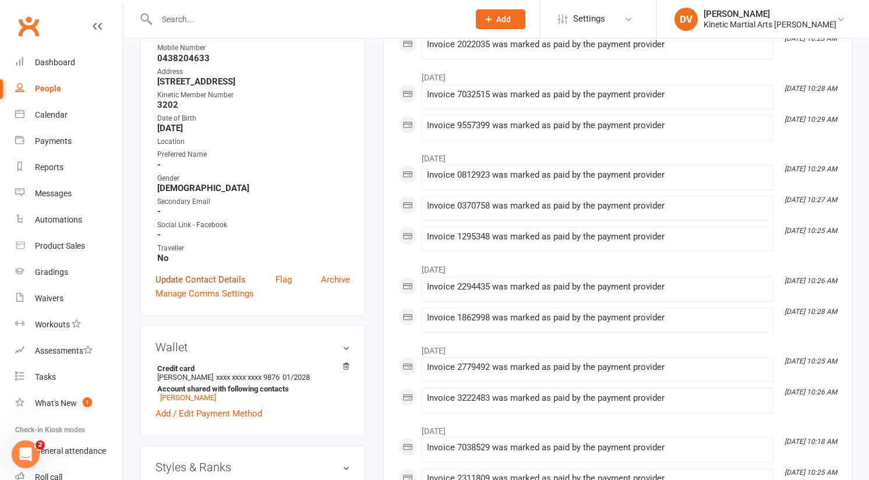
click at [204, 277] on link "Update Contact Details" at bounding box center [201, 280] width 90 height 14
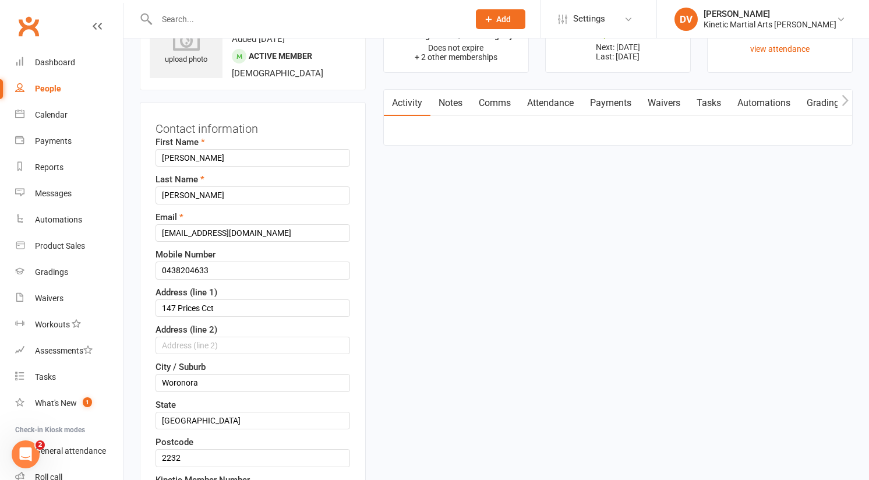
scroll to position [55, 0]
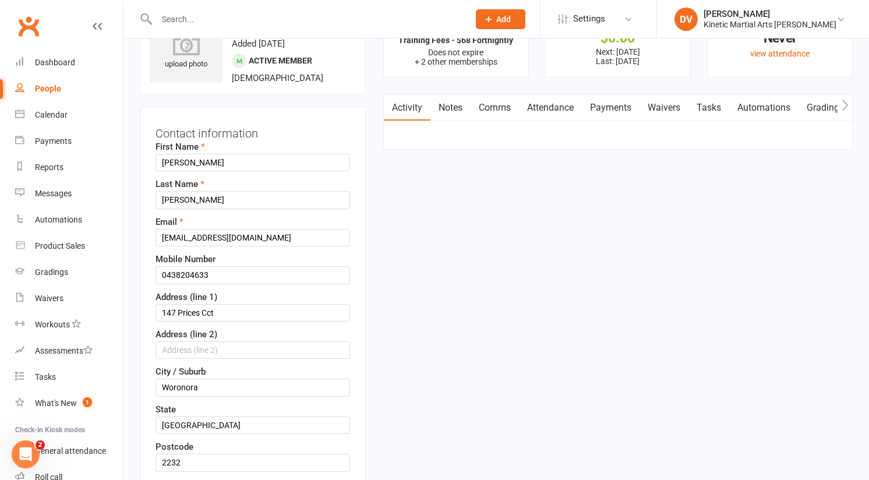
click at [223, 288] on div "First Name [PERSON_NAME] Last Name [PERSON_NAME] Email [EMAIL_ADDRESS][DOMAIN_N…" at bounding box center [253, 475] width 195 height 670
drag, startPoint x: 228, startPoint y: 280, endPoint x: 114, endPoint y: 274, distance: 114.3
paste input "[PHONE_NUMBER]"
click at [177, 277] on input "[PHONE_NUMBER]" at bounding box center [253, 274] width 195 height 17
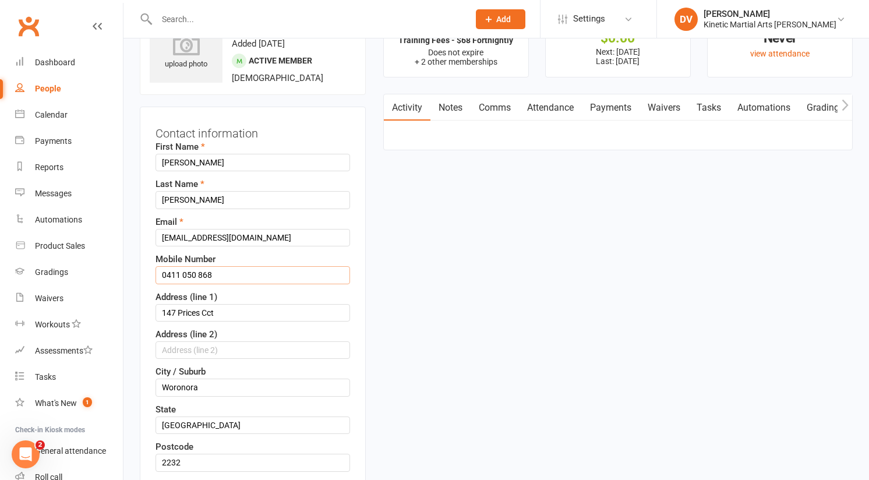
click at [199, 276] on input "0411 050 868" at bounding box center [253, 274] width 195 height 17
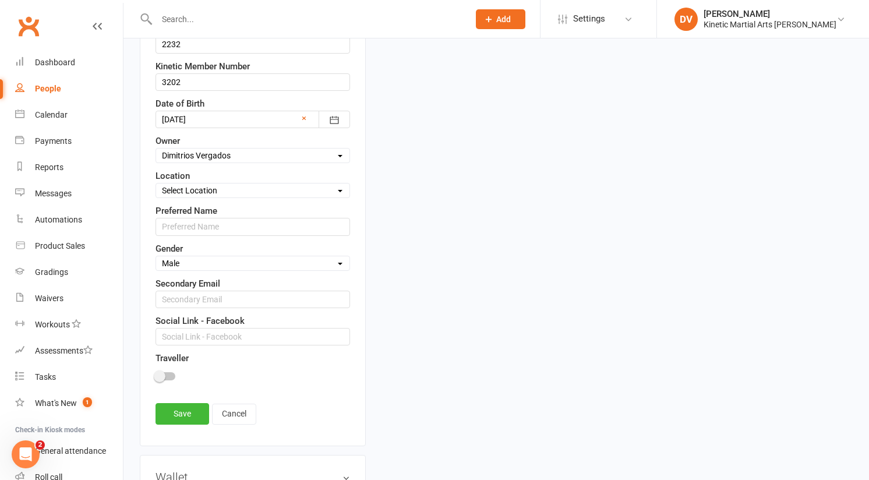
scroll to position [483, 0]
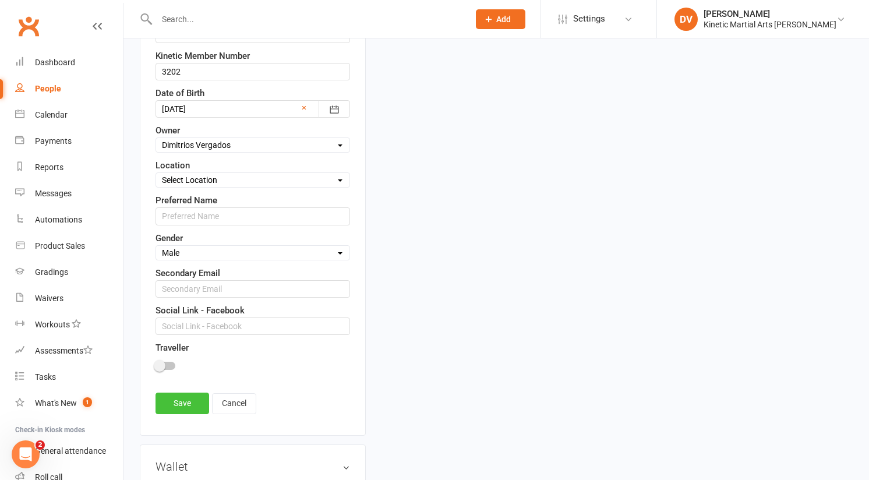
type input "0411050868"
click at [183, 396] on link "Save" at bounding box center [183, 403] width 54 height 21
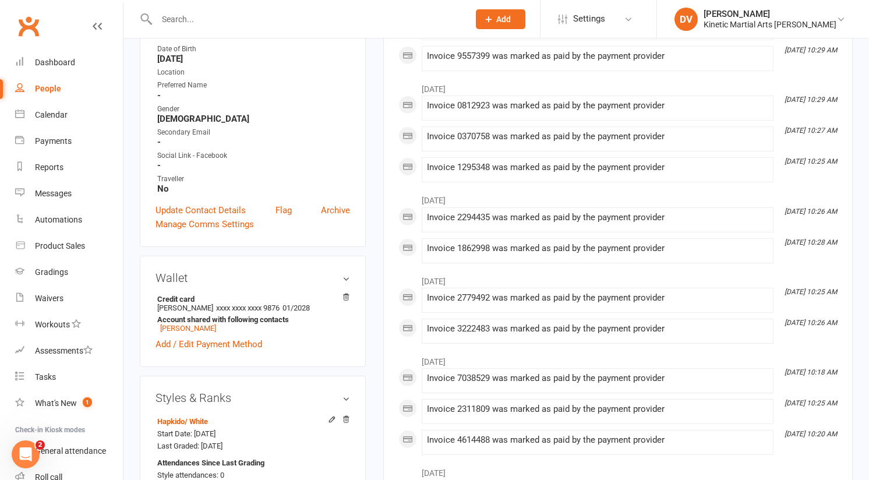
scroll to position [0, 0]
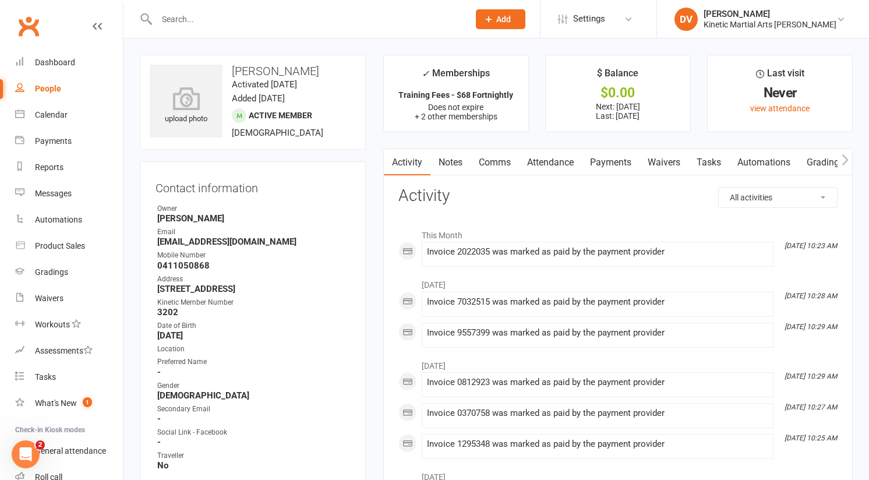
click at [354, 19] on input "text" at bounding box center [307, 19] width 308 height 16
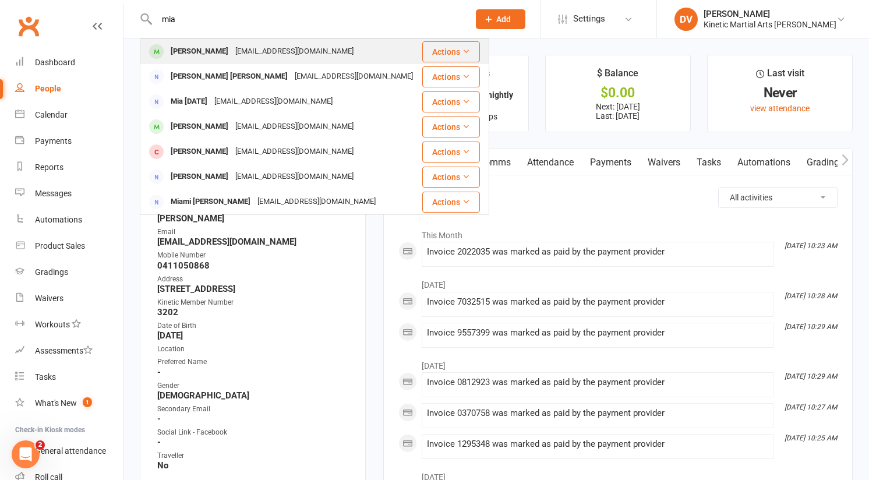
type input "mia"
click at [356, 48] on div "[PERSON_NAME] [EMAIL_ADDRESS][DOMAIN_NAME]" at bounding box center [281, 52] width 280 height 24
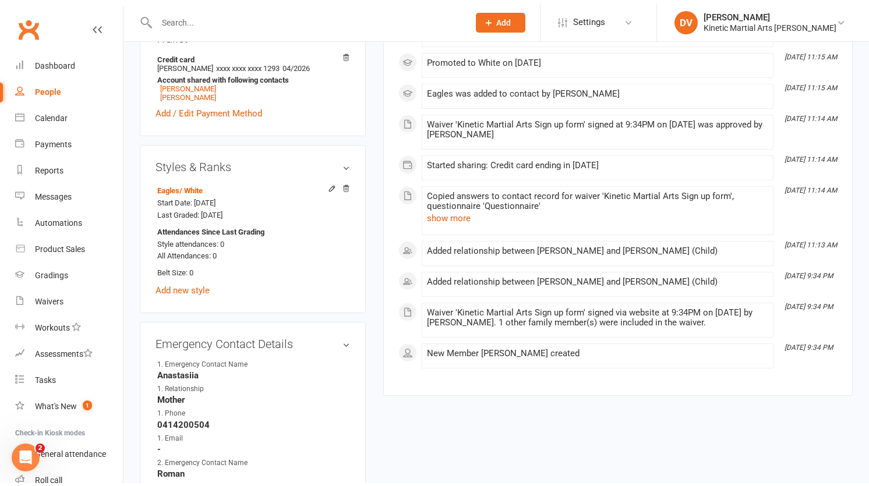
scroll to position [496, 0]
